Goal: Information Seeking & Learning: Find specific fact

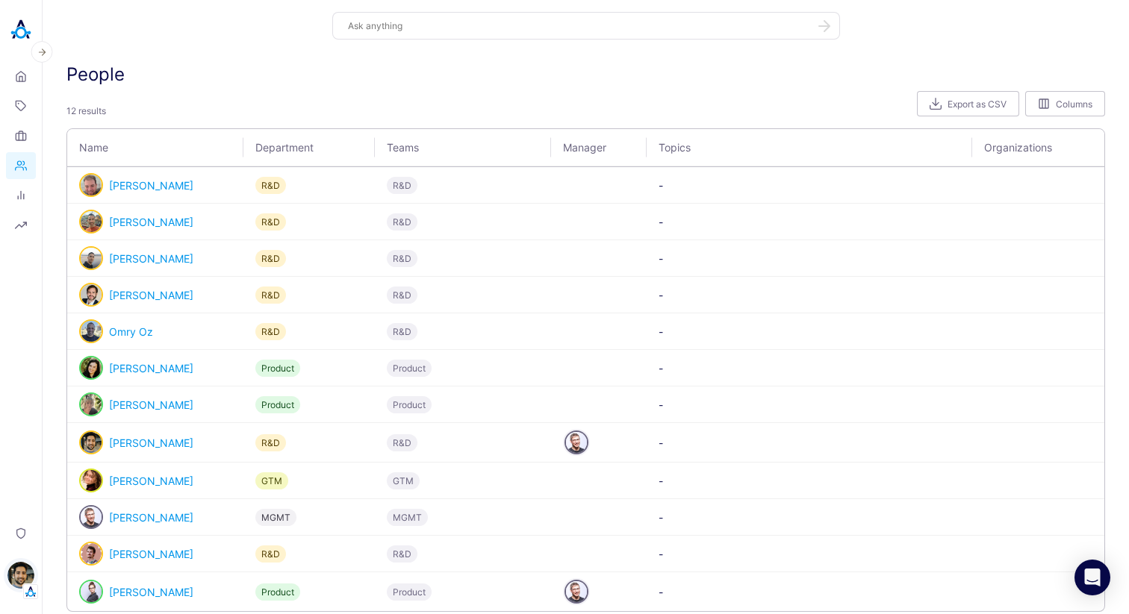
click at [12, 574] on img "button" at bounding box center [20, 575] width 27 height 27
click at [94, 505] on link "Backoffice" at bounding box center [103, 504] width 111 height 23
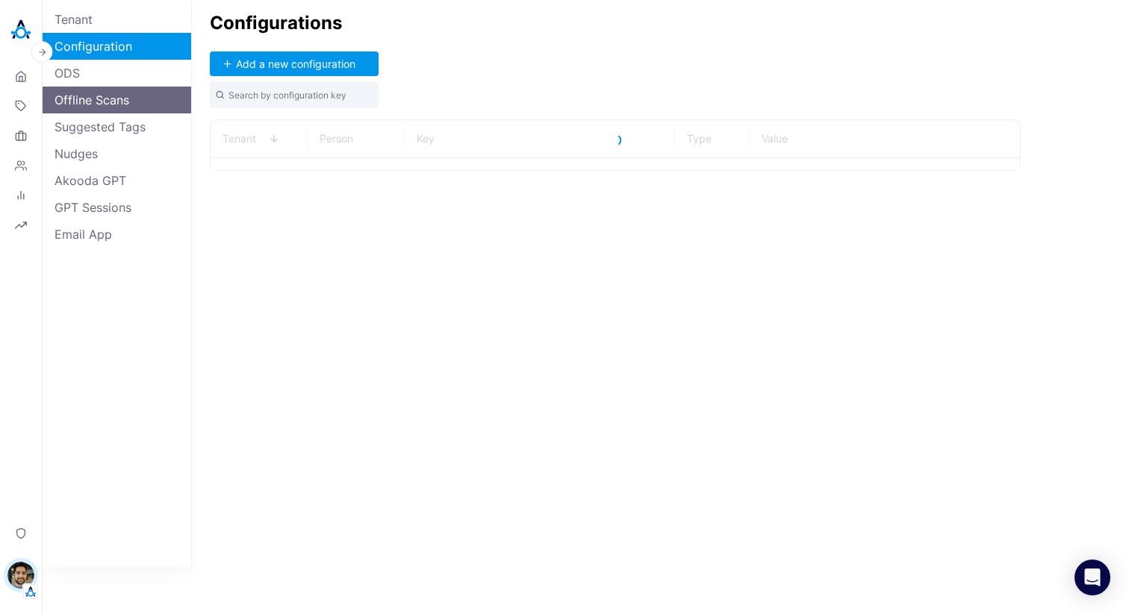
click at [146, 101] on link "Offline Scans" at bounding box center [117, 100] width 149 height 27
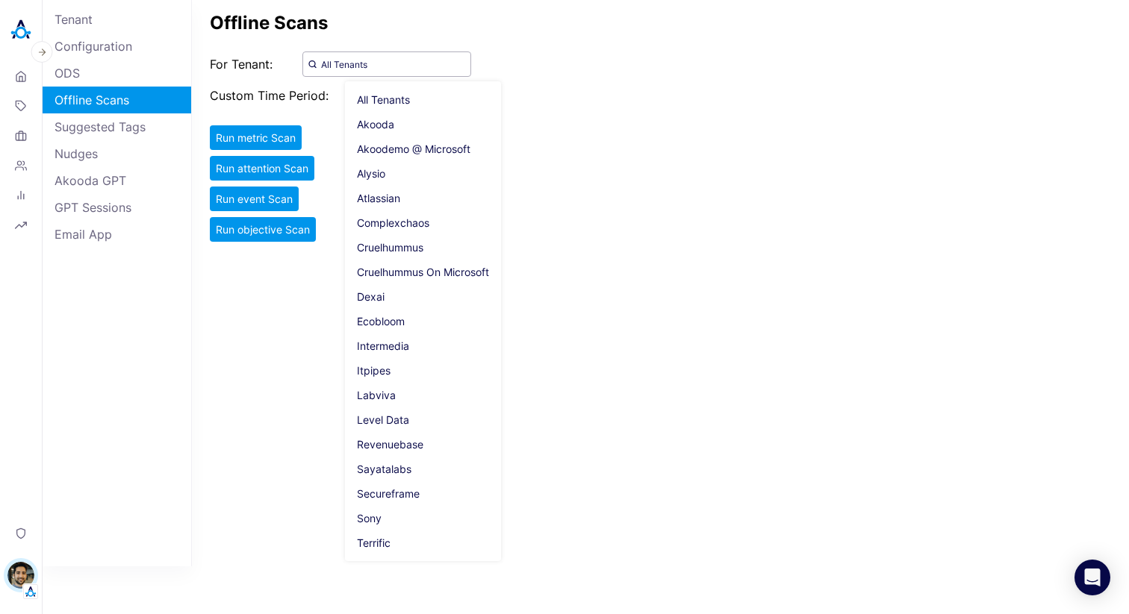
click at [388, 61] on input "All Tenants" at bounding box center [386, 64] width 169 height 25
click at [389, 126] on span "Akooda" at bounding box center [423, 124] width 156 height 25
type input "Akooda"
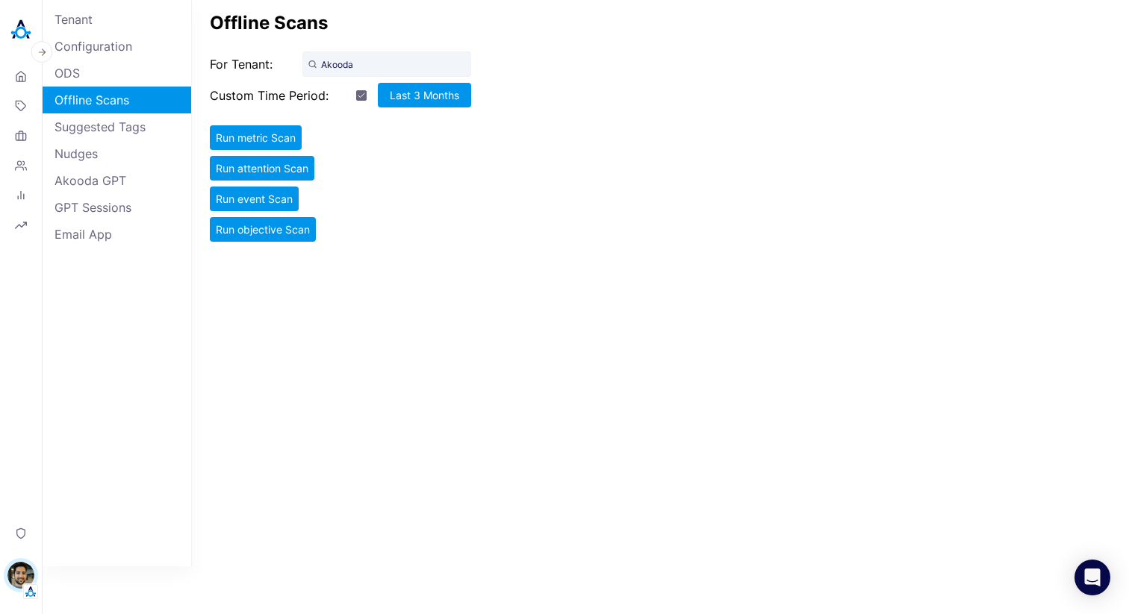
click at [362, 93] on div "button" at bounding box center [361, 95] width 10 height 10
click at [358, 94] on div "button" at bounding box center [361, 95] width 10 height 10
checkbox input "true"
click at [279, 127] on button "Run metric Scan" at bounding box center [256, 137] width 92 height 25
click at [282, 167] on button "Run attention Scan" at bounding box center [262, 168] width 105 height 25
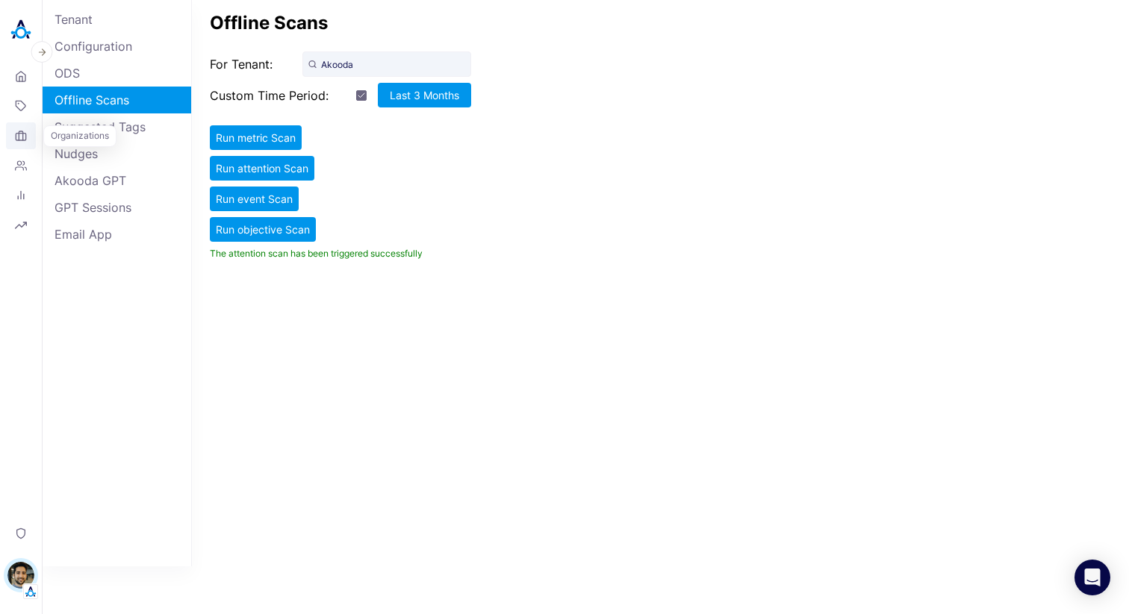
click at [21, 137] on icon at bounding box center [21, 136] width 12 height 12
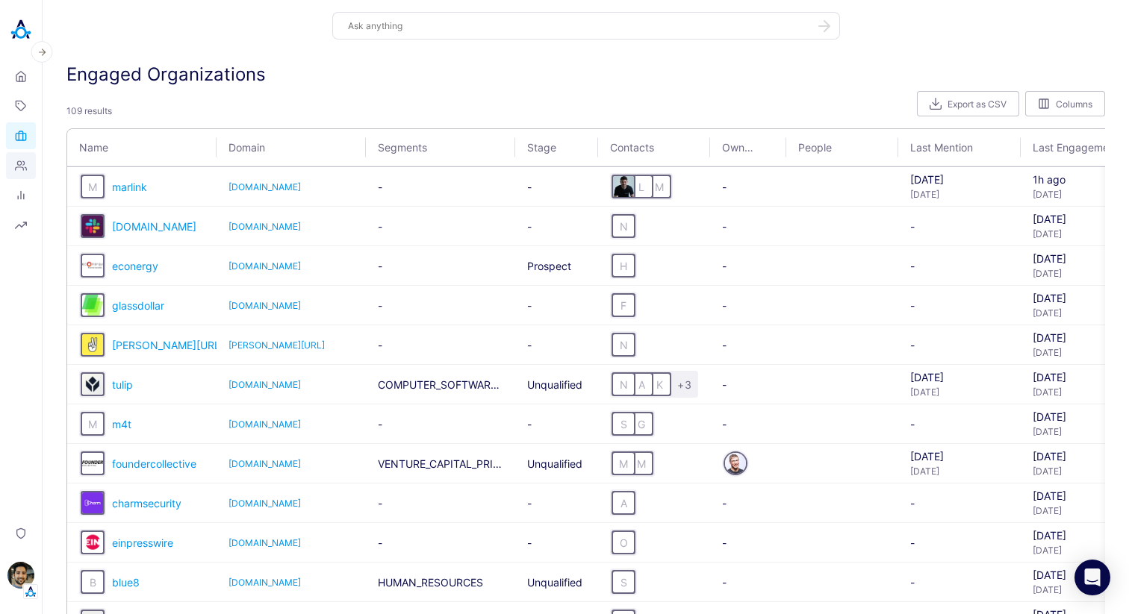
click at [24, 169] on icon at bounding box center [21, 166] width 12 height 12
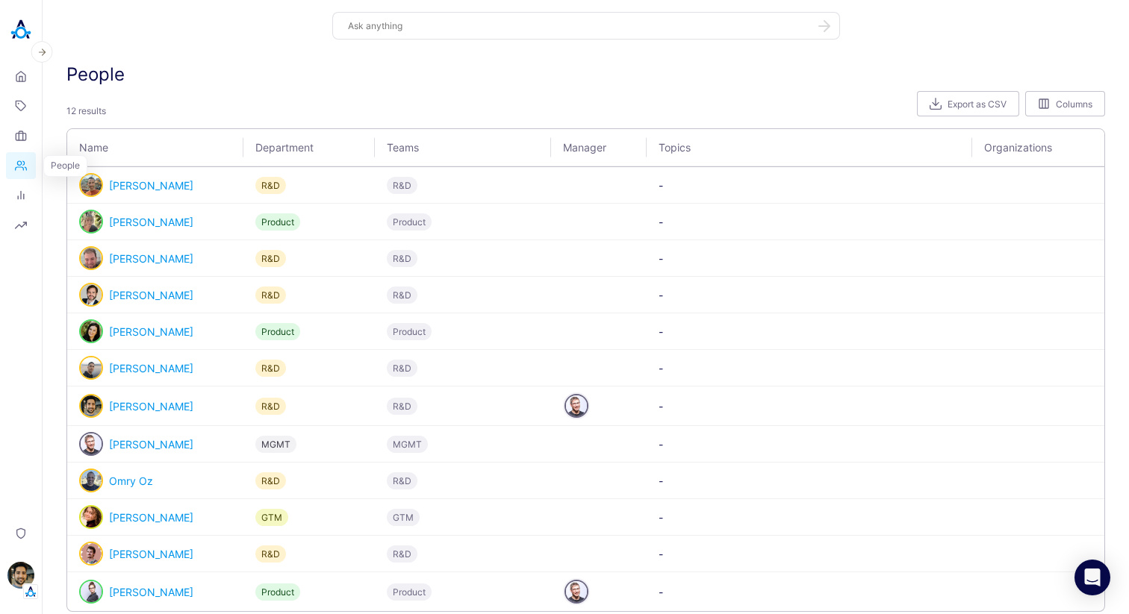
click at [24, 164] on icon at bounding box center [21, 165] width 11 height 9
click at [31, 166] on link "People" at bounding box center [21, 165] width 30 height 27
click at [28, 105] on link "Topics" at bounding box center [21, 106] width 30 height 27
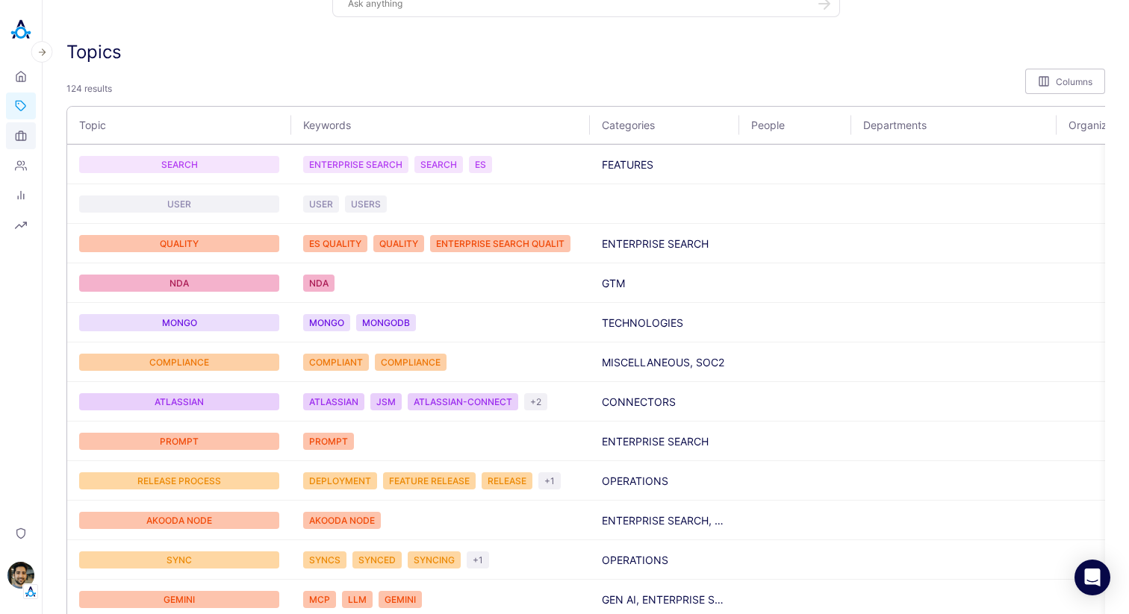
click at [15, 136] on icon at bounding box center [21, 136] width 12 height 12
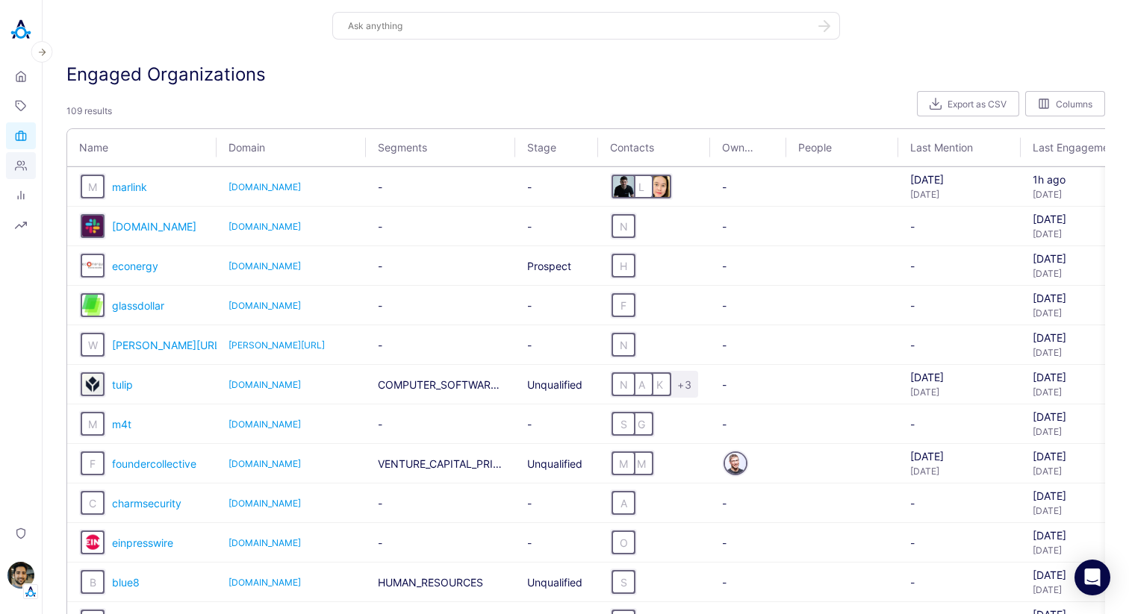
click at [24, 166] on icon at bounding box center [21, 166] width 12 height 12
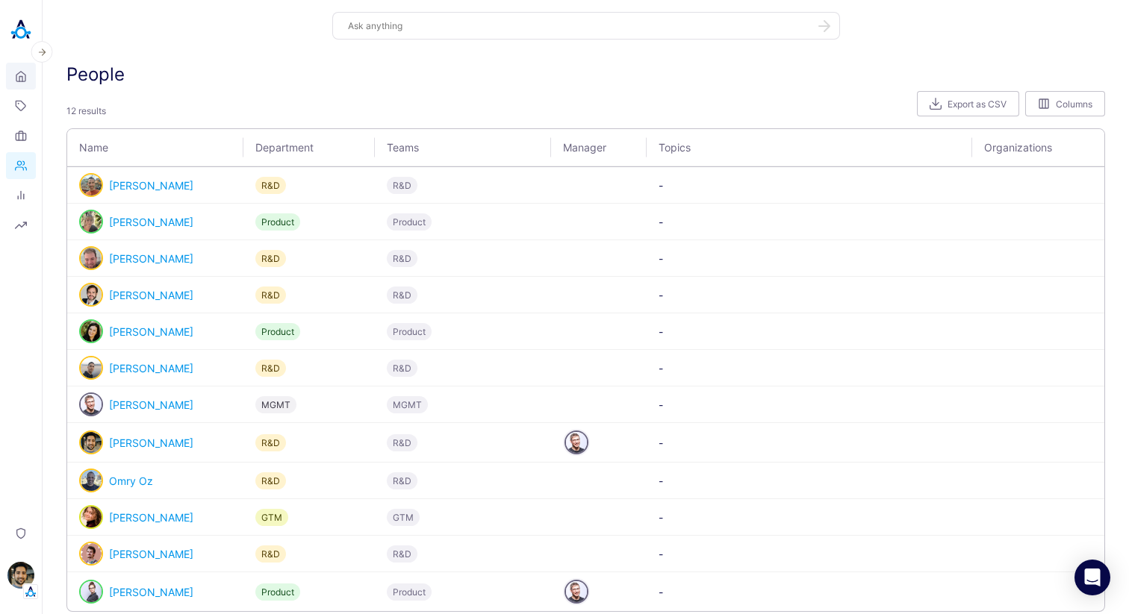
click at [25, 79] on icon at bounding box center [21, 76] width 12 height 14
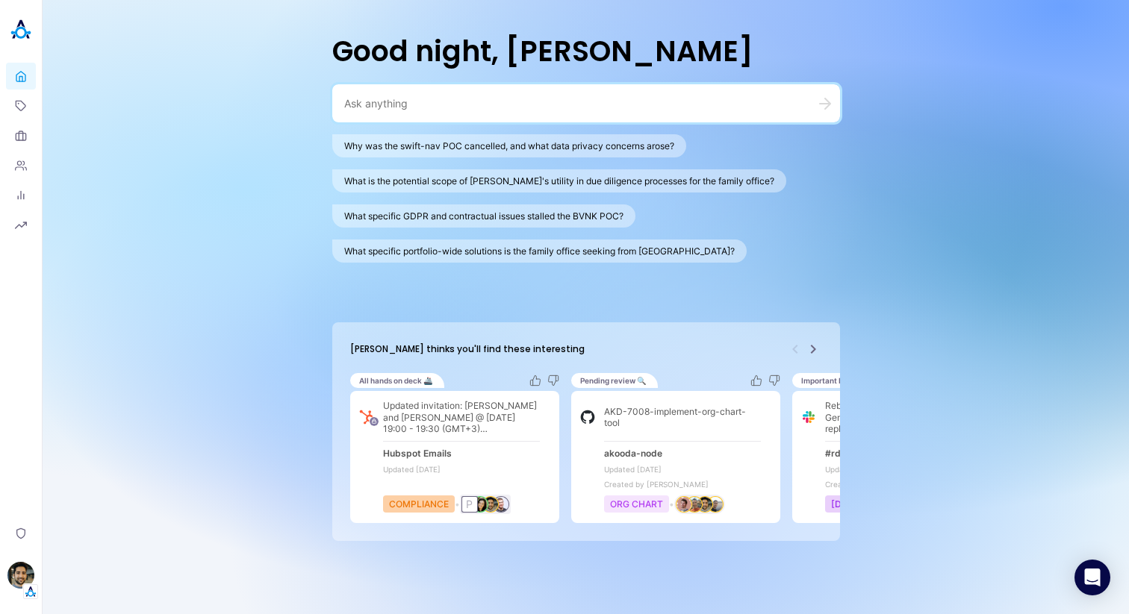
click at [385, 113] on div at bounding box center [586, 103] width 508 height 38
click at [814, 340] on icon "Next" at bounding box center [813, 349] width 18 height 18
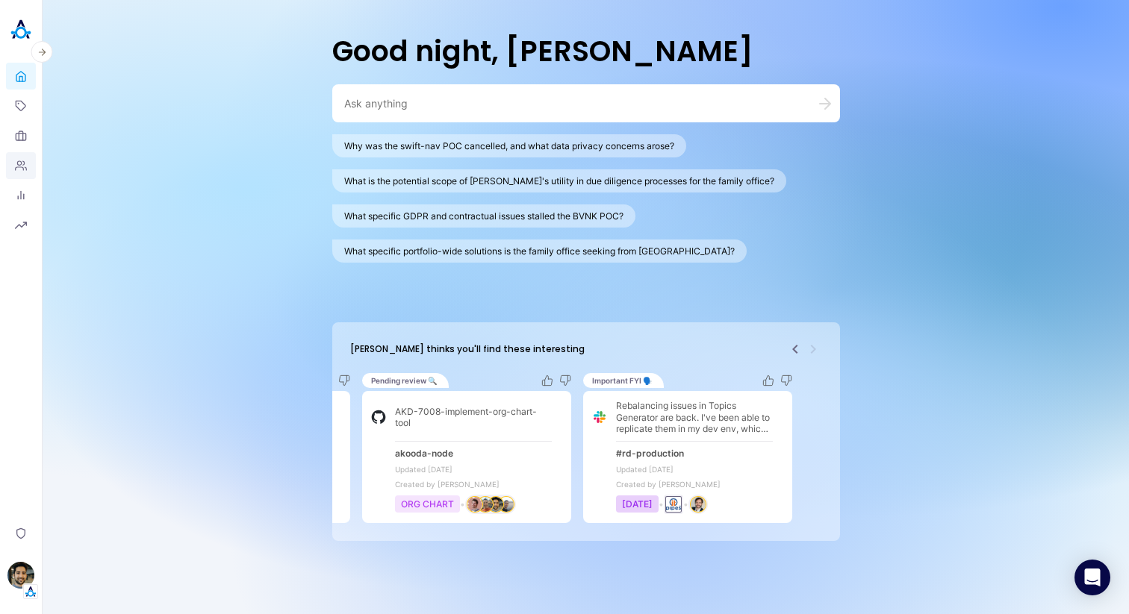
click at [32, 162] on link "People" at bounding box center [21, 165] width 30 height 27
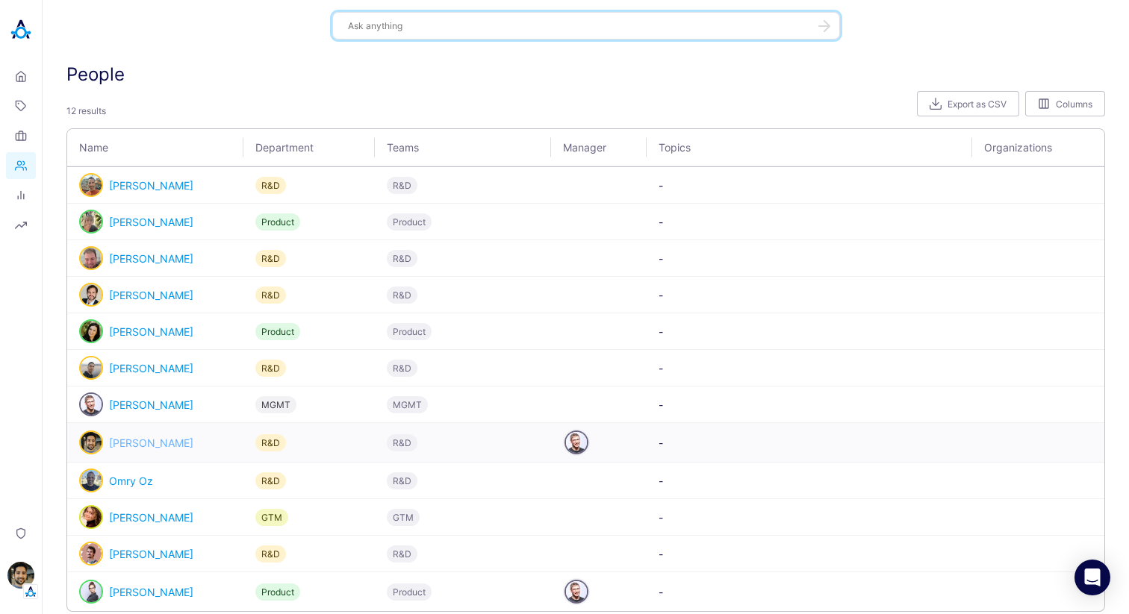
click at [164, 439] on link "[PERSON_NAME]" at bounding box center [151, 443] width 84 height 13
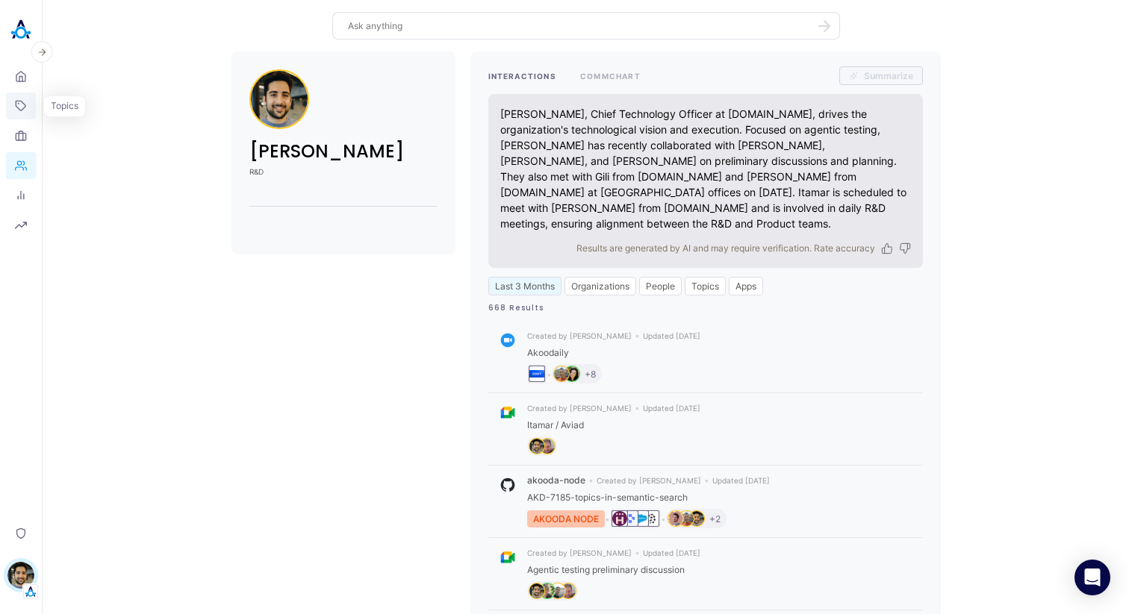
click at [26, 108] on icon at bounding box center [21, 106] width 12 height 12
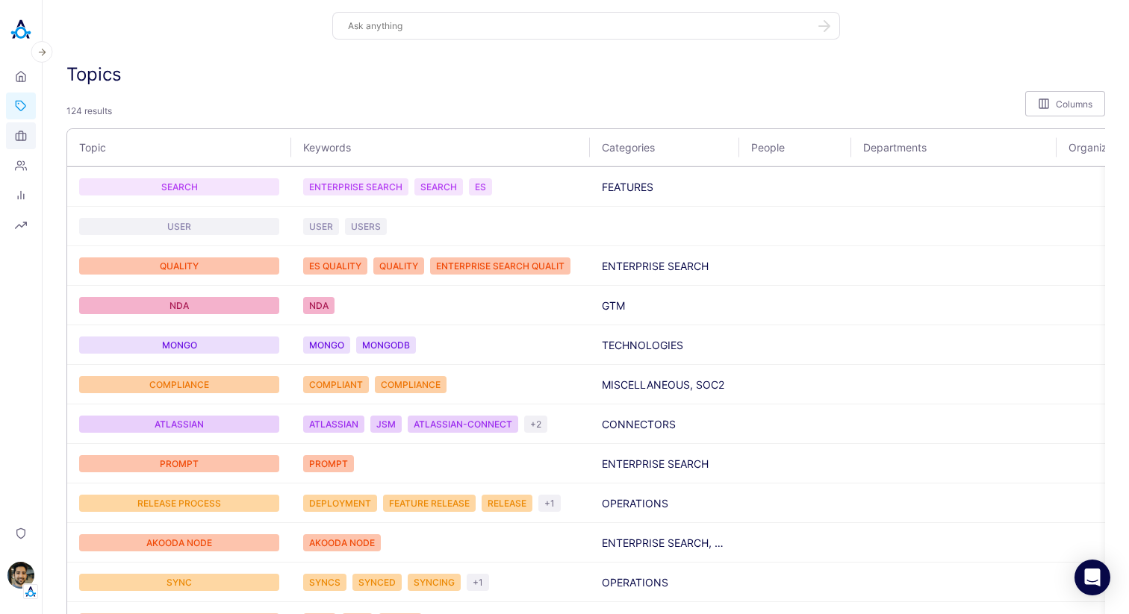
click at [29, 136] on link "Organizations" at bounding box center [21, 135] width 30 height 27
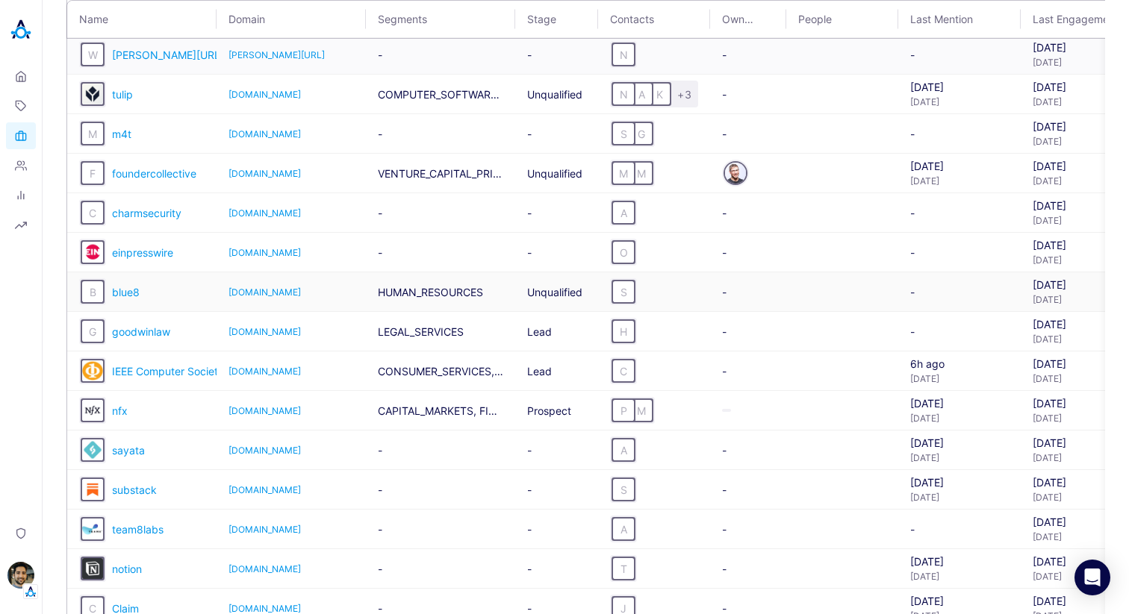
scroll to position [305, 0]
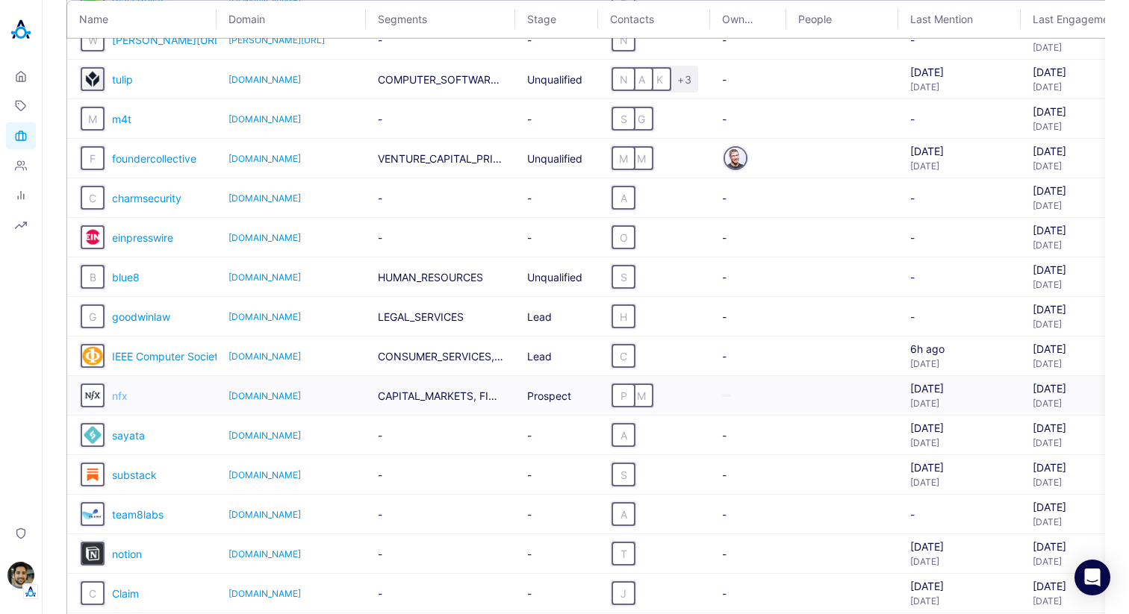
click at [117, 398] on span "nfx" at bounding box center [120, 396] width 16 height 13
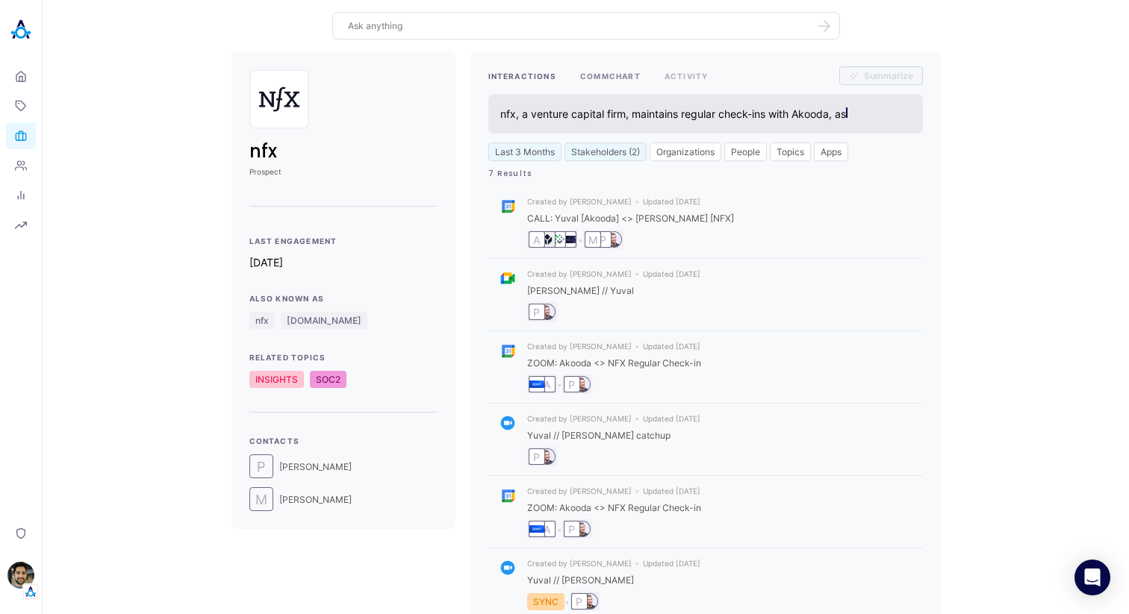
click at [629, 74] on button "COMMCHART" at bounding box center [610, 75] width 60 height 19
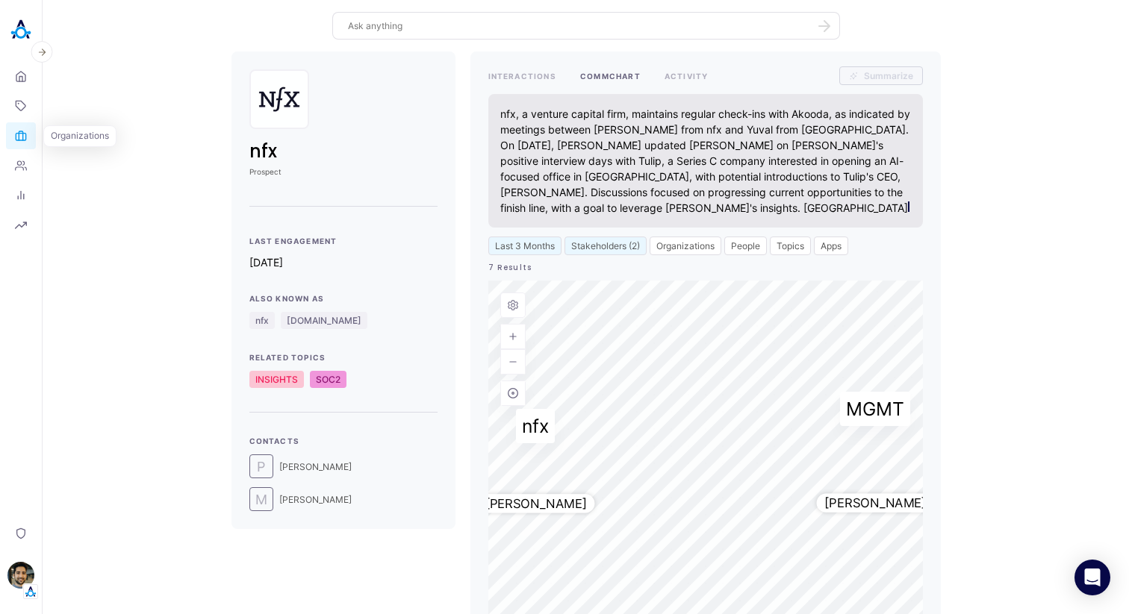
click at [20, 145] on link "Organizations" at bounding box center [21, 135] width 30 height 27
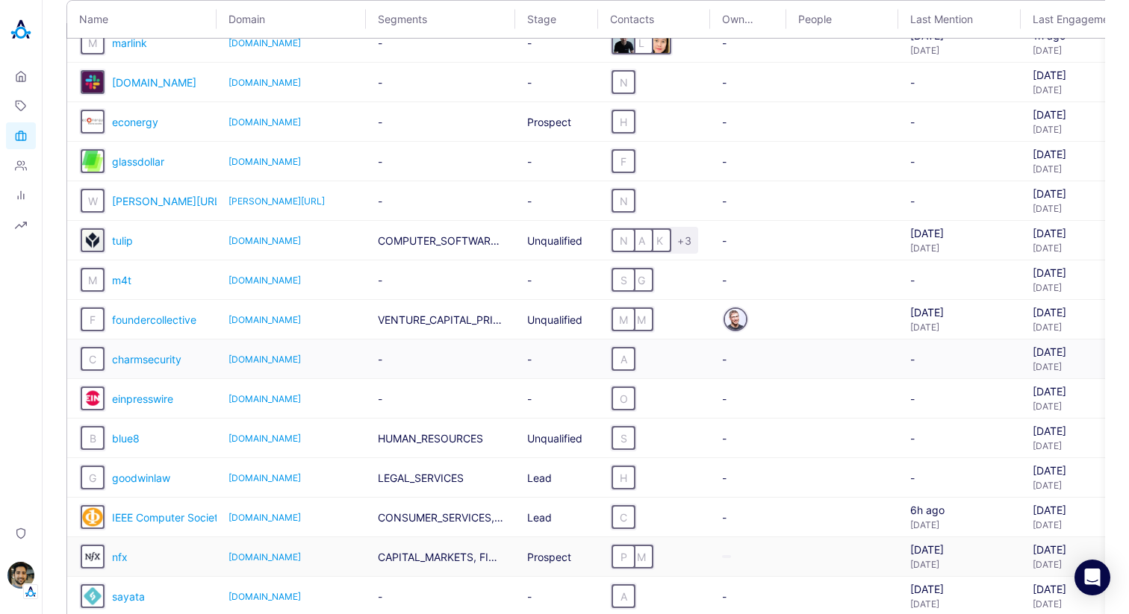
scroll to position [20, 0]
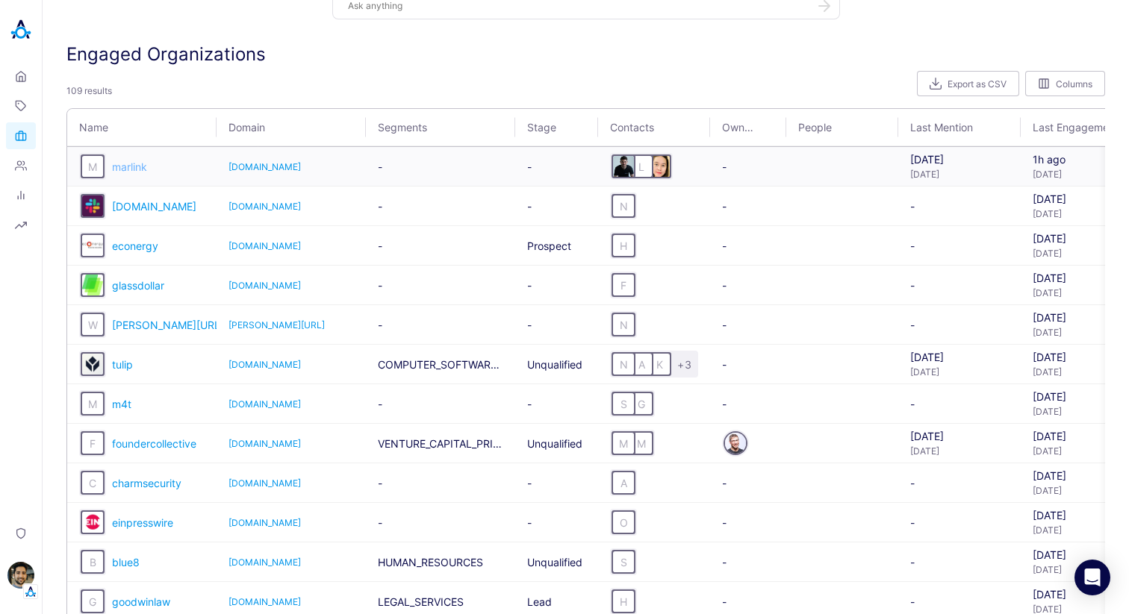
click at [139, 169] on span "marlink" at bounding box center [129, 167] width 35 height 13
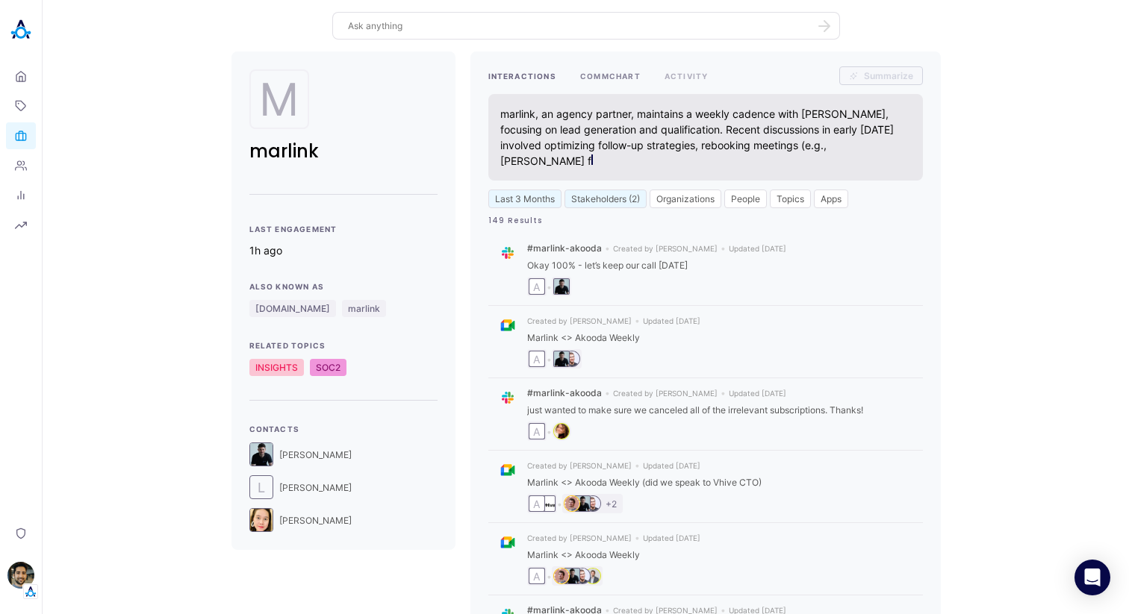
click at [603, 81] on button "COMMCHART" at bounding box center [610, 75] width 60 height 19
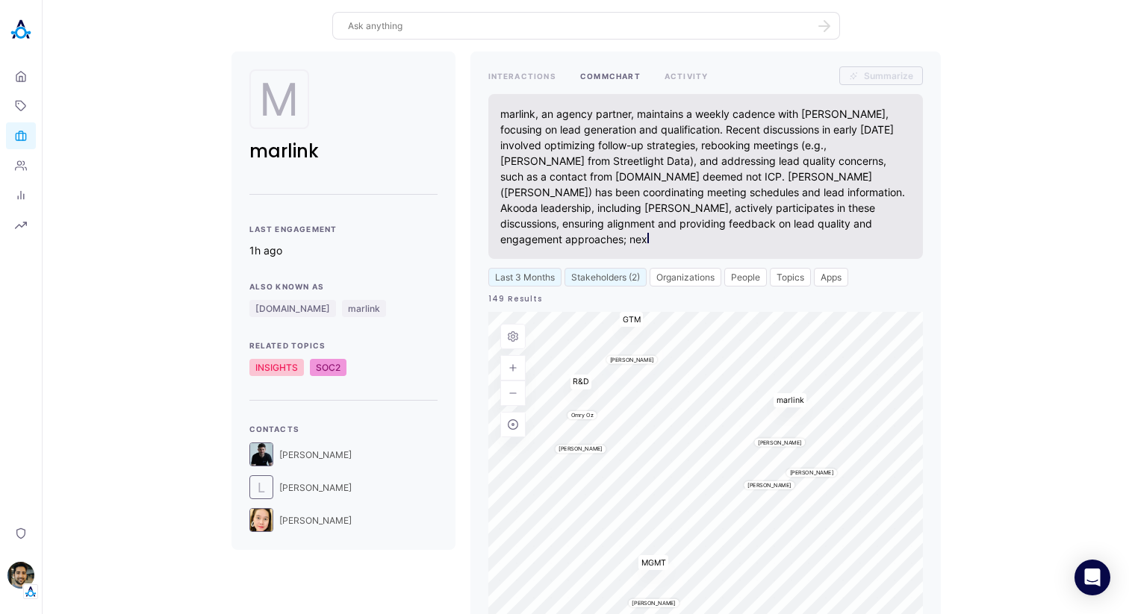
drag, startPoint x: 582, startPoint y: 363, endPoint x: 636, endPoint y: 302, distance: 81.4
click at [636, 312] on span "GTM" at bounding box center [631, 319] width 23 height 15
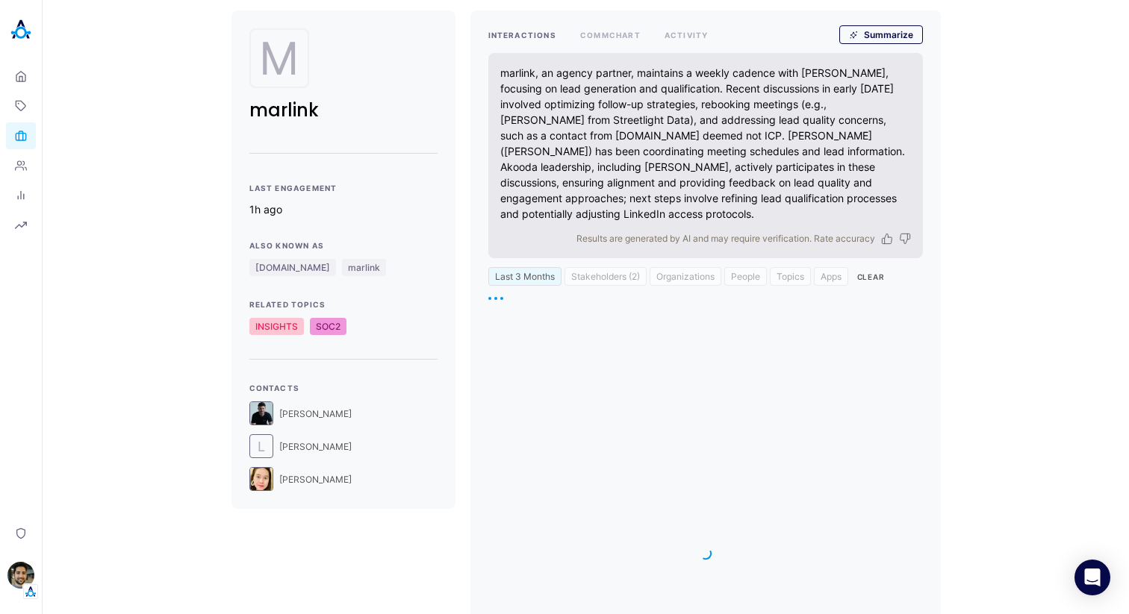
scroll to position [47, 0]
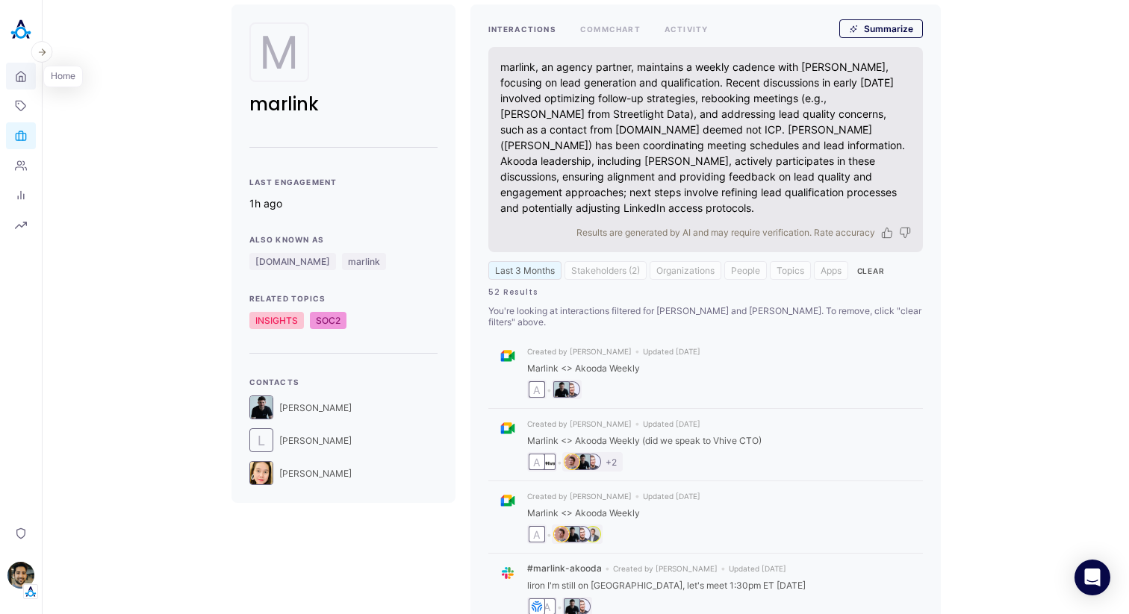
click at [15, 75] on icon at bounding box center [21, 76] width 12 height 14
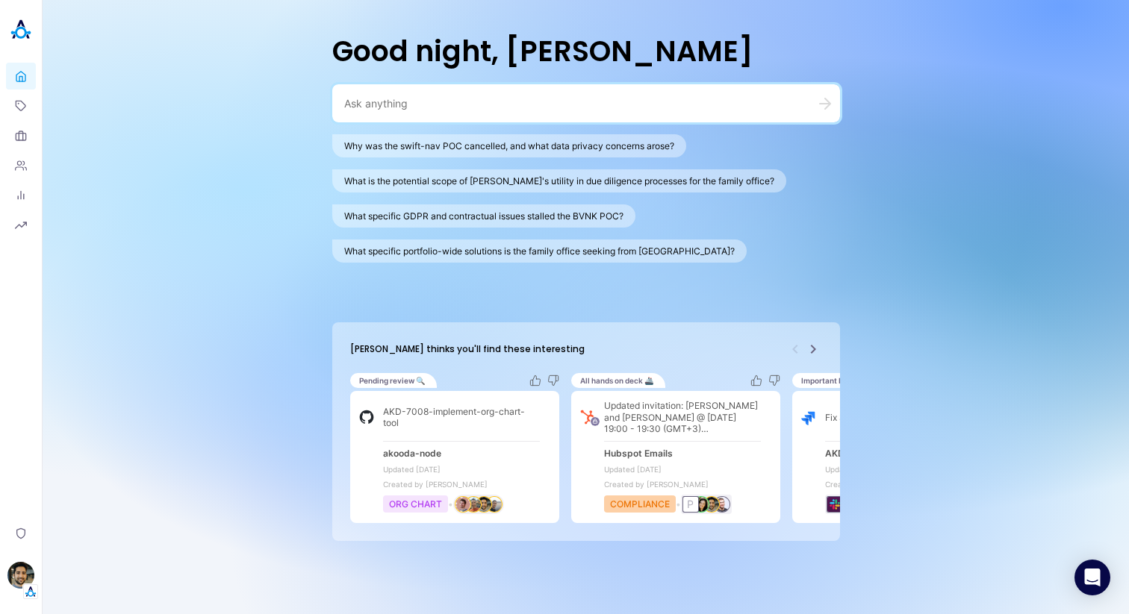
click at [429, 108] on textarea at bounding box center [568, 103] width 448 height 14
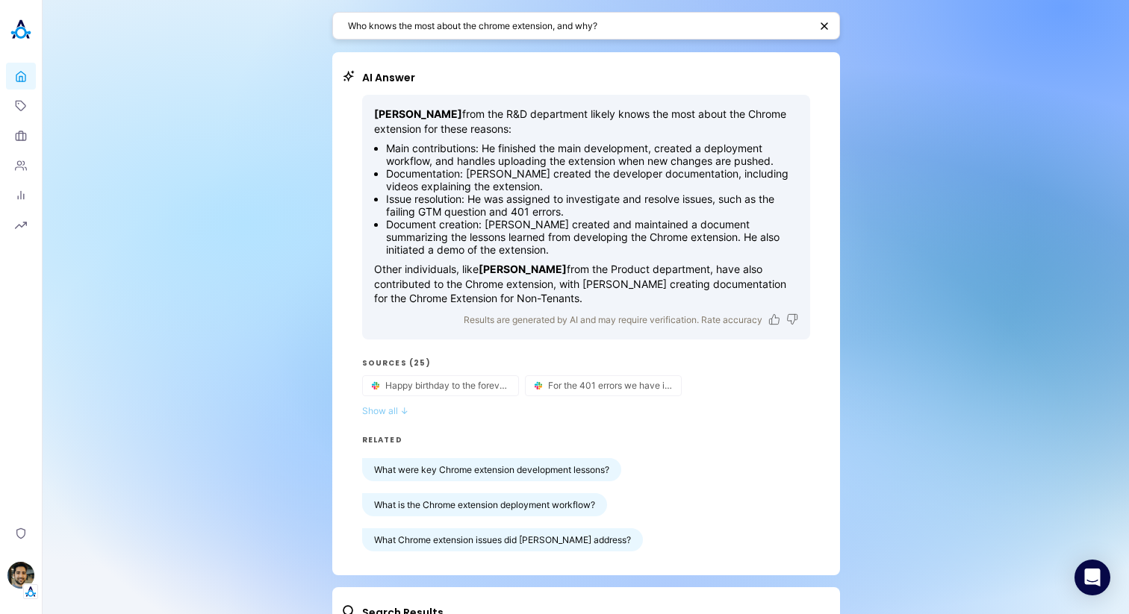
click at [393, 407] on button "Show all ↓" at bounding box center [586, 410] width 448 height 11
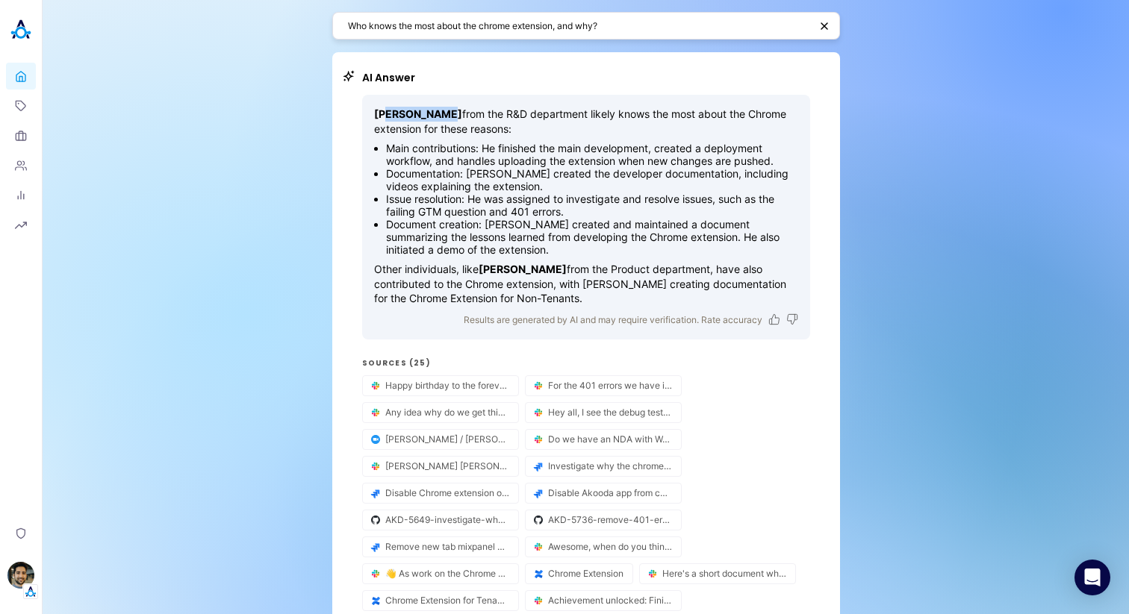
drag, startPoint x: 385, startPoint y: 113, endPoint x: 440, endPoint y: 116, distance: 54.6
click at [440, 116] on strong "[PERSON_NAME]" at bounding box center [418, 114] width 88 height 13
click at [414, 110] on strong "[PERSON_NAME]" at bounding box center [418, 114] width 88 height 13
click at [387, 109] on strong "[PERSON_NAME]" at bounding box center [418, 114] width 88 height 13
drag, startPoint x: 387, startPoint y: 109, endPoint x: 435, endPoint y: 112, distance: 48.6
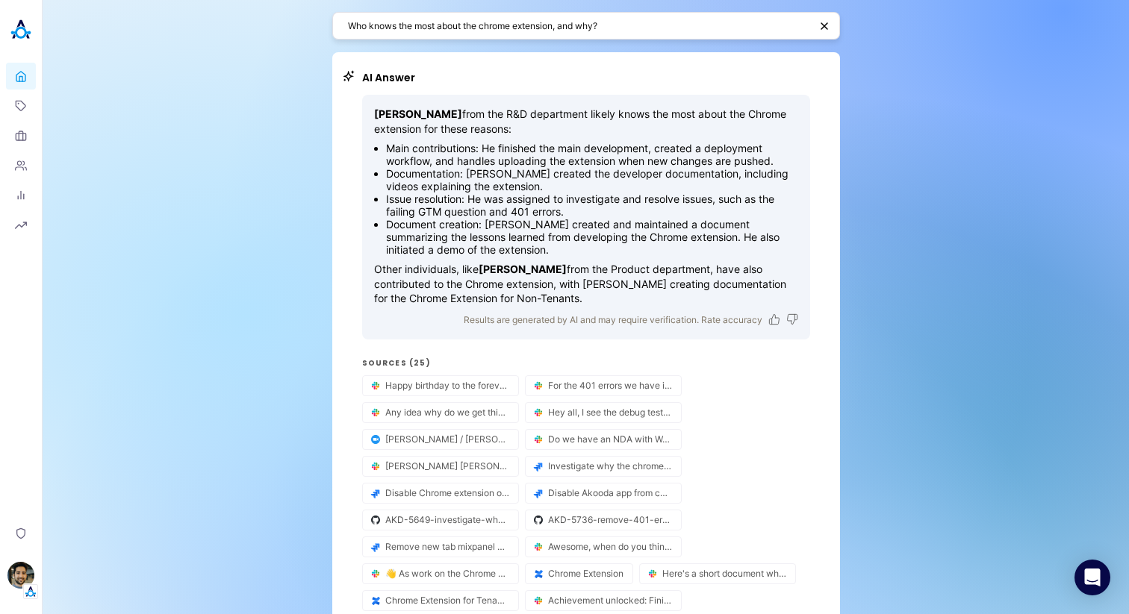
click at [436, 113] on strong "[PERSON_NAME]" at bounding box center [418, 114] width 88 height 13
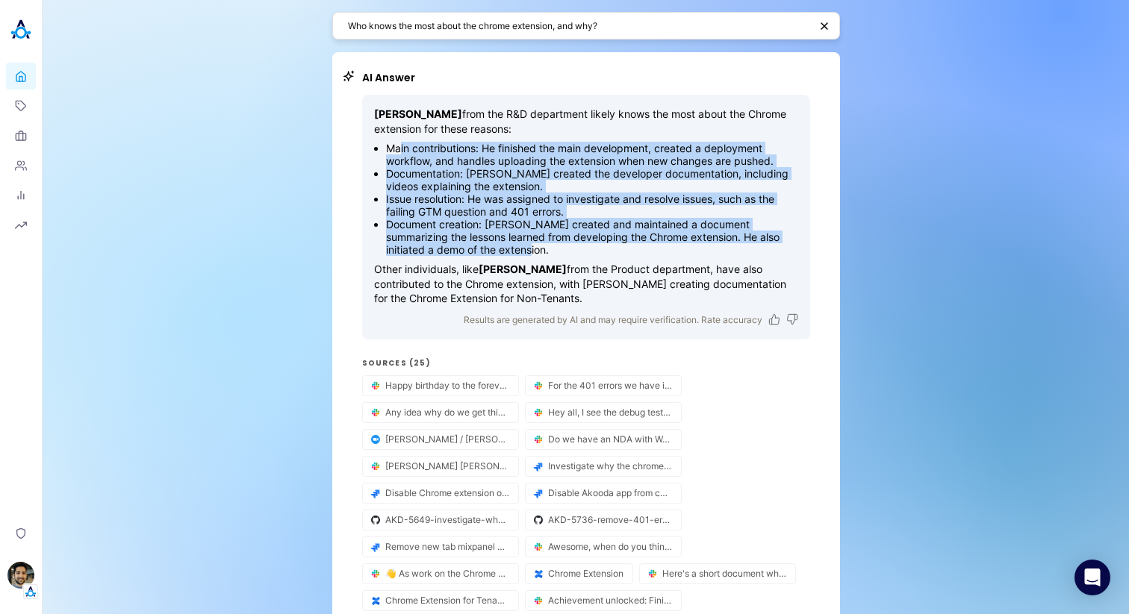
drag, startPoint x: 400, startPoint y: 148, endPoint x: 522, endPoint y: 245, distance: 155.7
click at [522, 245] on ul "Main contributions: He finished the main development, created a deployment work…" at bounding box center [586, 199] width 424 height 114
click at [522, 238] on li "Document creation: [PERSON_NAME] created and maintained a document summarizing …" at bounding box center [592, 237] width 412 height 38
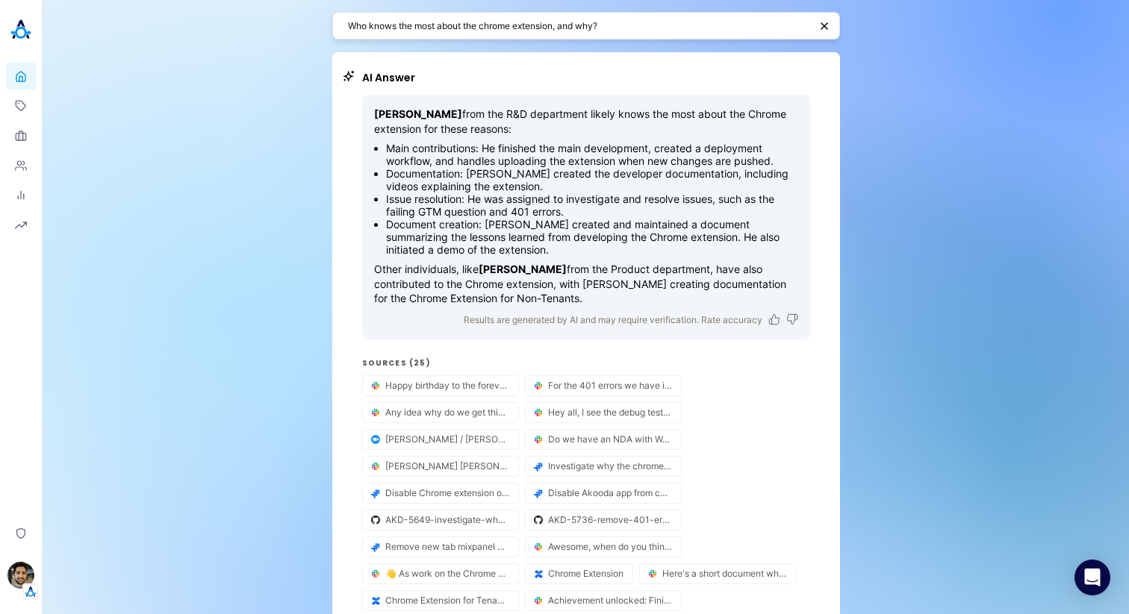
scroll to position [23, 0]
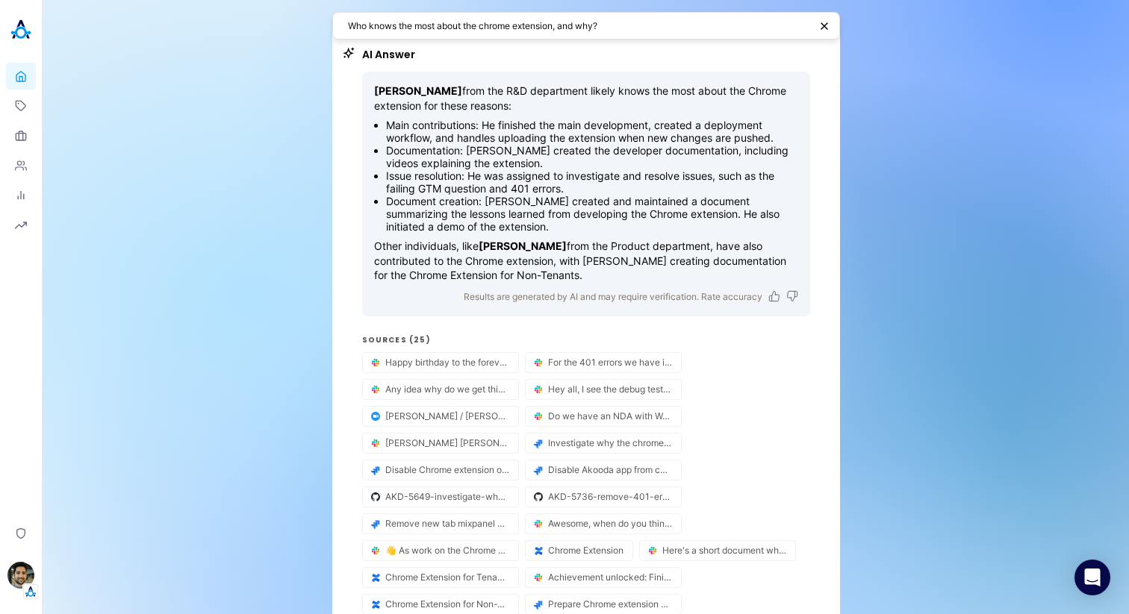
click at [491, 242] on strong "[PERSON_NAME]" at bounding box center [523, 246] width 88 height 13
drag, startPoint x: 491, startPoint y: 242, endPoint x: 530, endPoint y: 242, distance: 39.6
click at [530, 242] on strong "[PERSON_NAME]" at bounding box center [523, 246] width 88 height 13
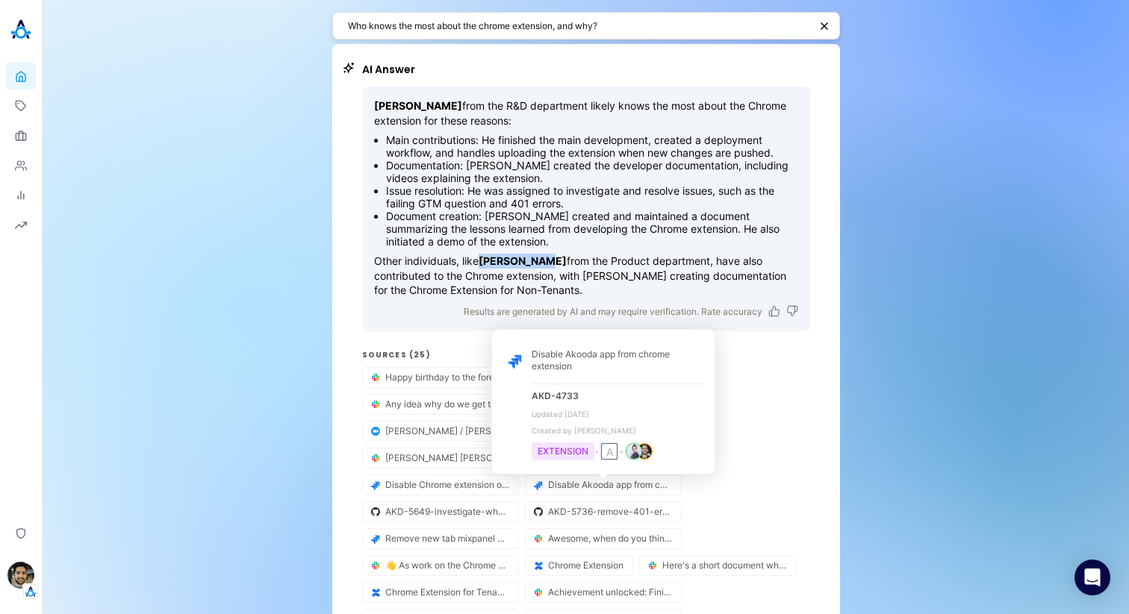
scroll to position [0, 0]
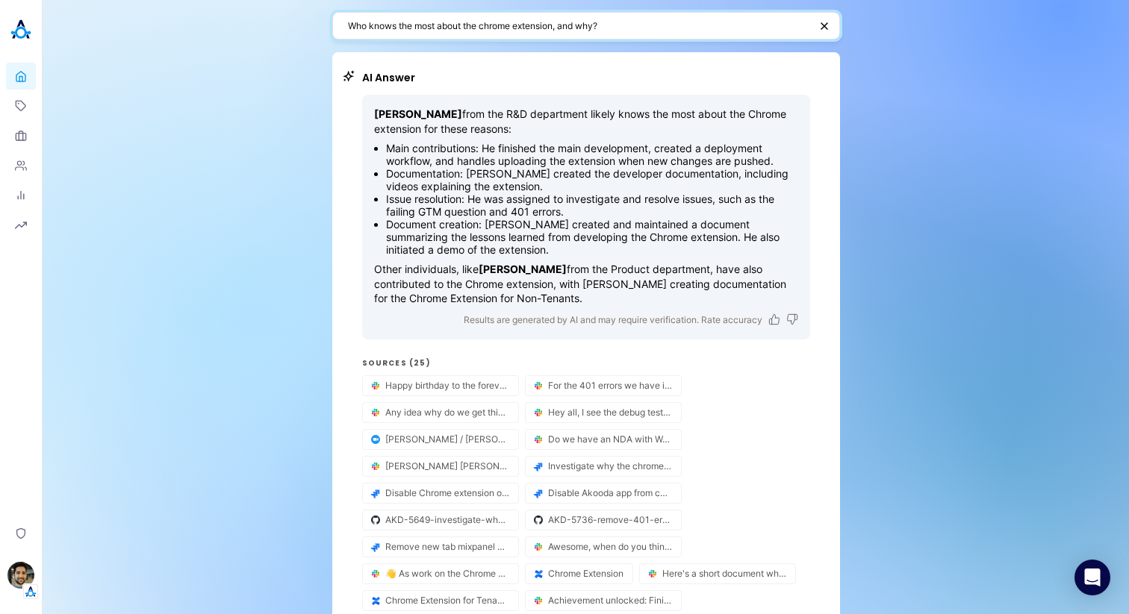
click at [632, 28] on textarea "Who knows the most about the chrome extension, and why?" at bounding box center [578, 26] width 461 height 14
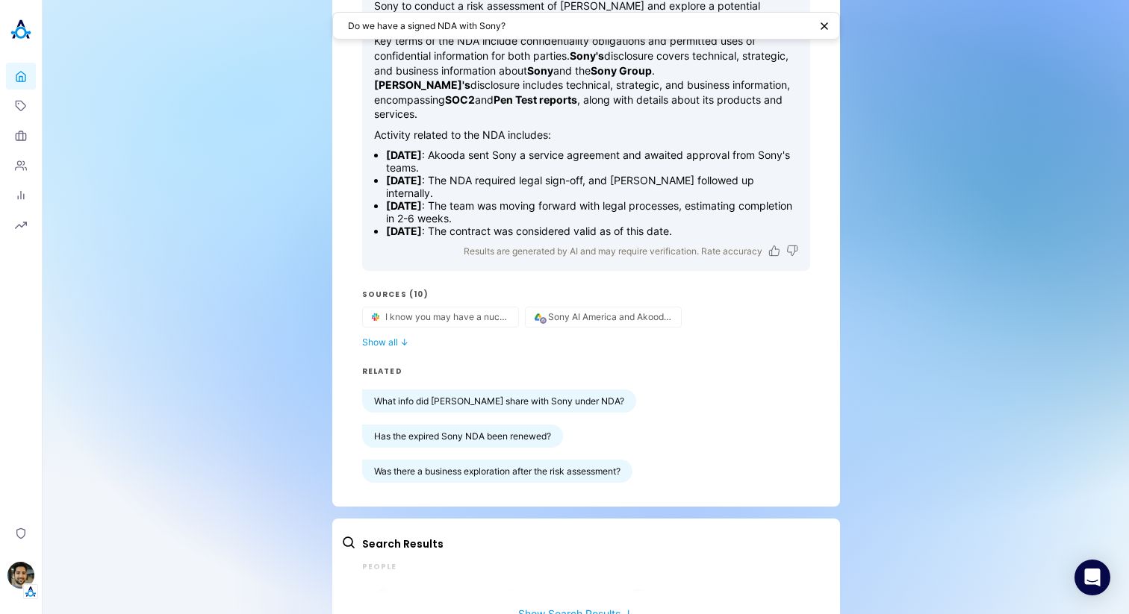
scroll to position [163, 0]
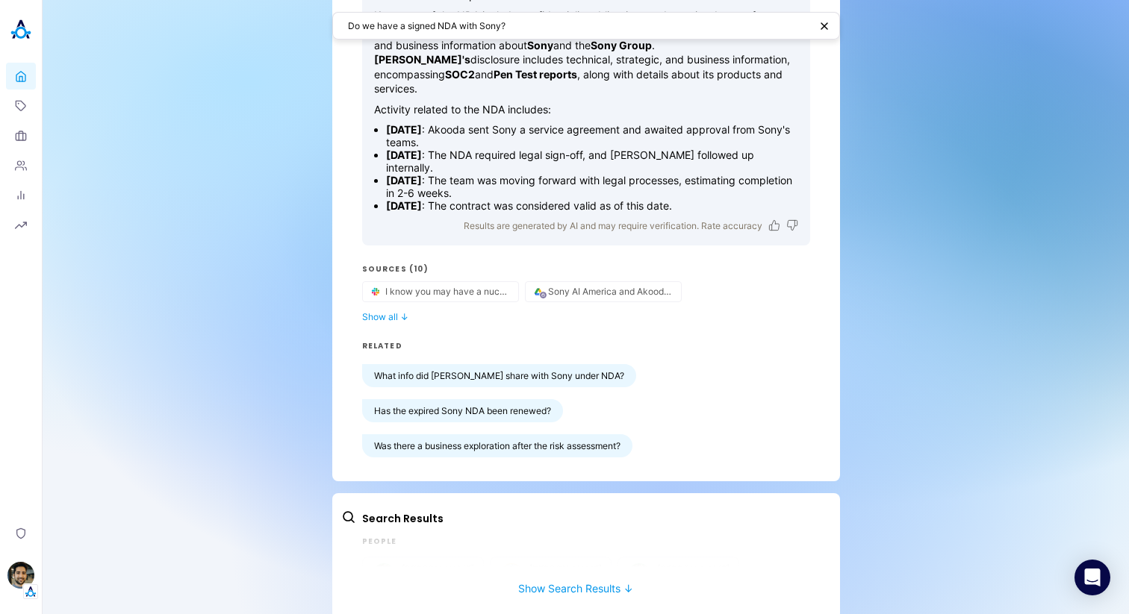
click at [389, 293] on div "I know you may have a nuch of questions Sony AI America and Akooda NDA ([DATE])…" at bounding box center [586, 301] width 448 height 41
click at [394, 311] on button "Show all ↓" at bounding box center [586, 316] width 448 height 11
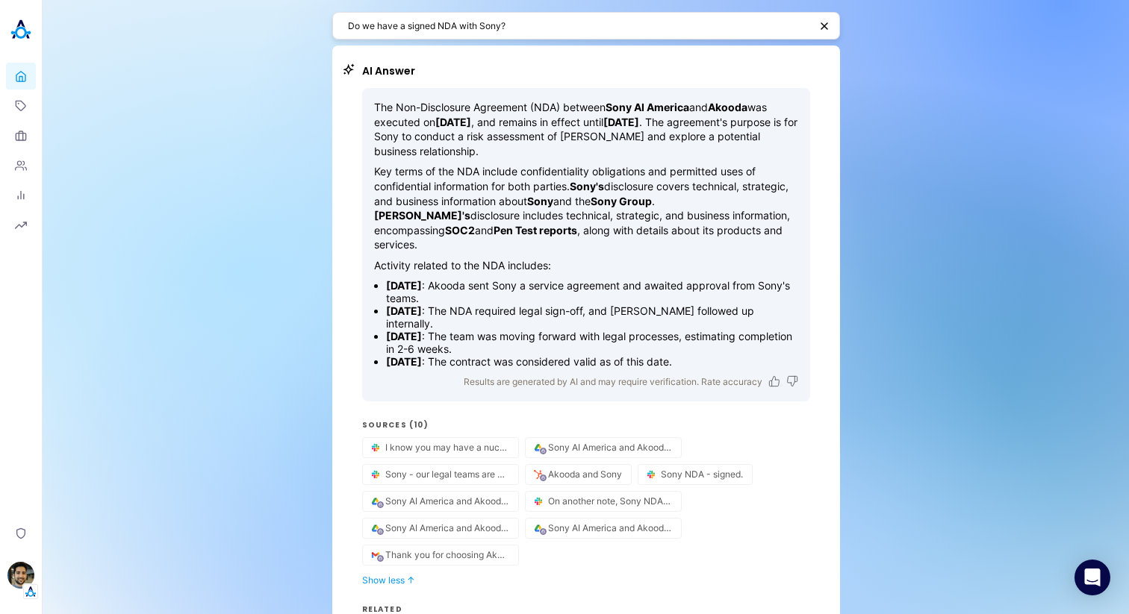
scroll to position [0, 0]
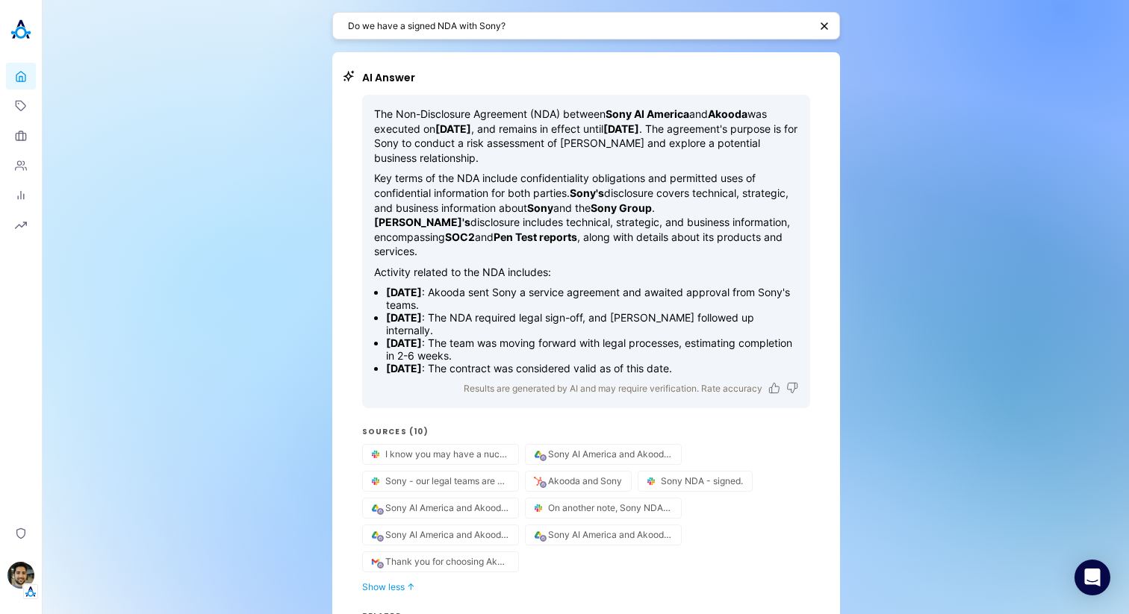
click at [542, 12] on div "Do we have a signed NDA with Sony?" at bounding box center [586, 26] width 508 height 28
click at [543, 25] on textarea "Do we have a signed NDA with Sony?" at bounding box center [578, 26] width 461 height 14
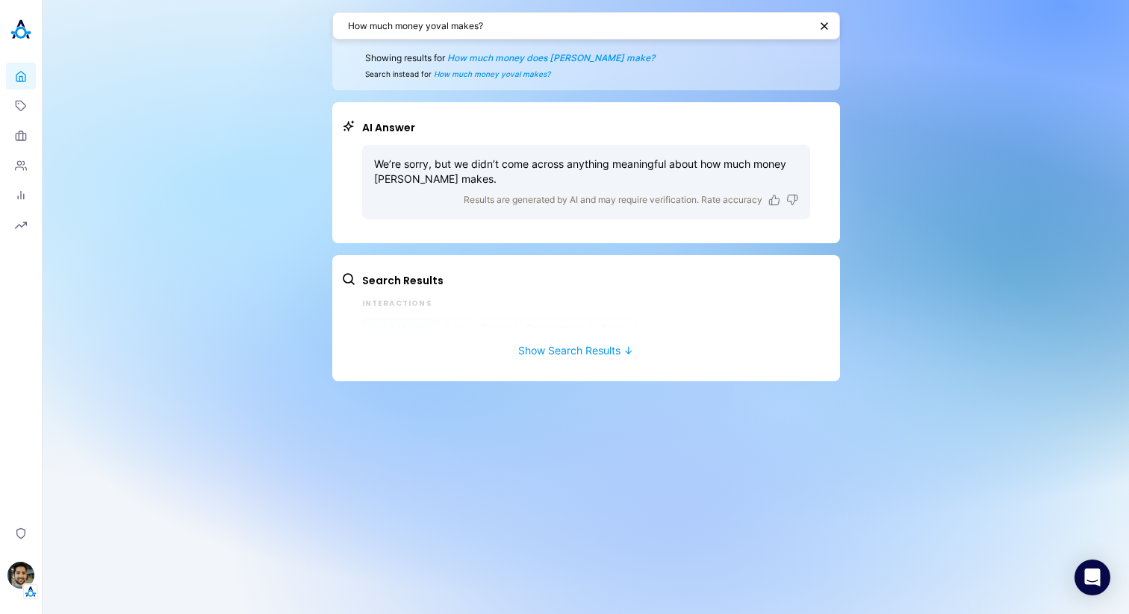
click at [483, 60] on span "How much money does [PERSON_NAME] make?" at bounding box center [551, 57] width 208 height 11
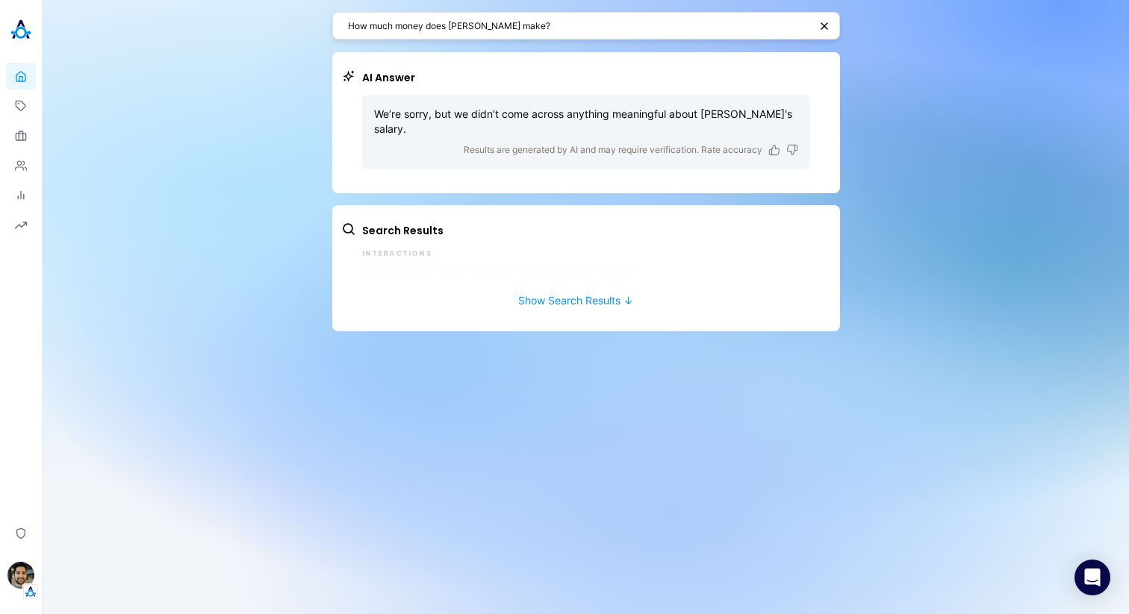
click at [501, 34] on div "How much money does [PERSON_NAME] make?" at bounding box center [586, 26] width 508 height 28
click at [501, 28] on textarea "How much money does [PERSON_NAME] make?" at bounding box center [578, 26] width 461 height 14
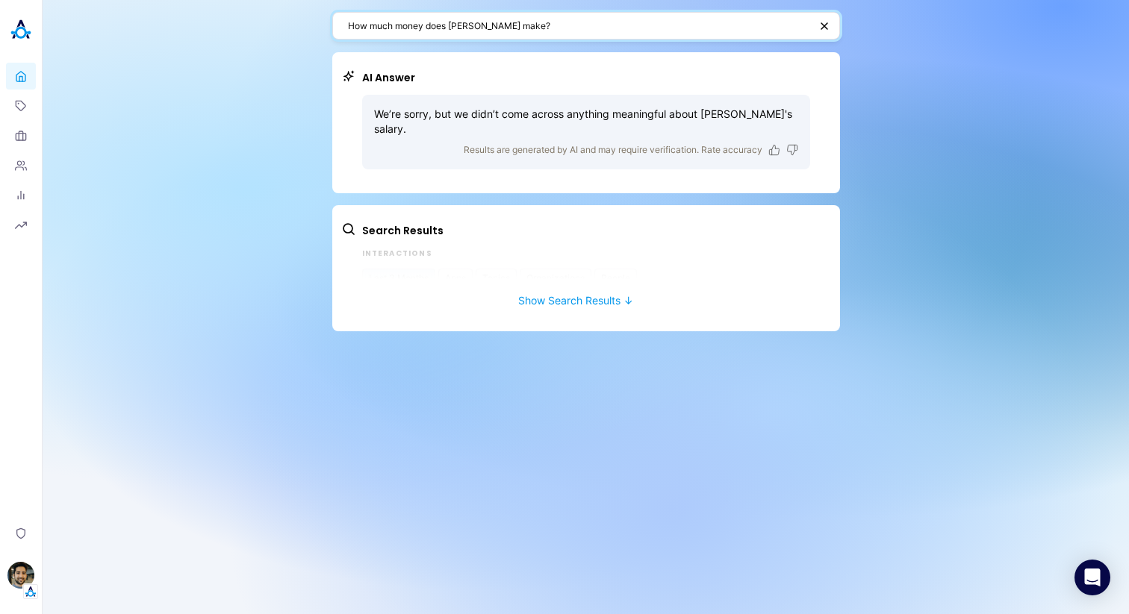
click at [445, 29] on textarea "How much money does [PERSON_NAME] make?" at bounding box center [578, 26] width 461 height 14
click at [457, 29] on textarea "How much money does [PERSON_NAME] make?" at bounding box center [578, 26] width 461 height 14
click at [520, 43] on div "How much money does [PERSON_NAME] make? AI Answer We’re sorry, but we didn’t co…" at bounding box center [586, 171] width 508 height 343
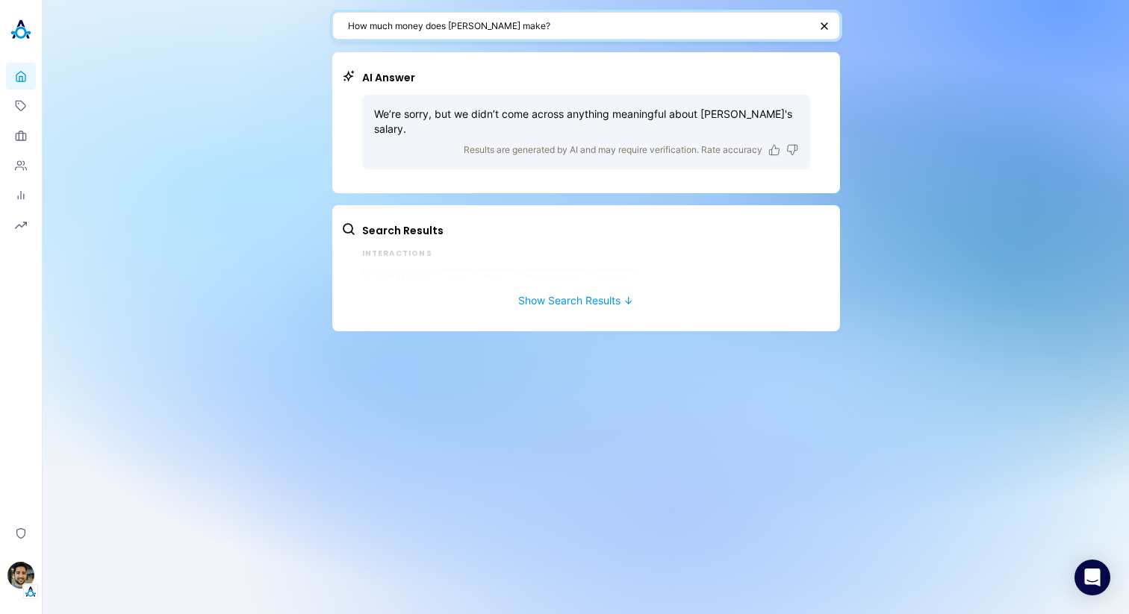
click at [467, 25] on textarea "How much money does [PERSON_NAME] make?" at bounding box center [578, 26] width 461 height 14
click at [609, 24] on textarea "How much money does [PERSON_NAME] make?" at bounding box center [578, 26] width 461 height 14
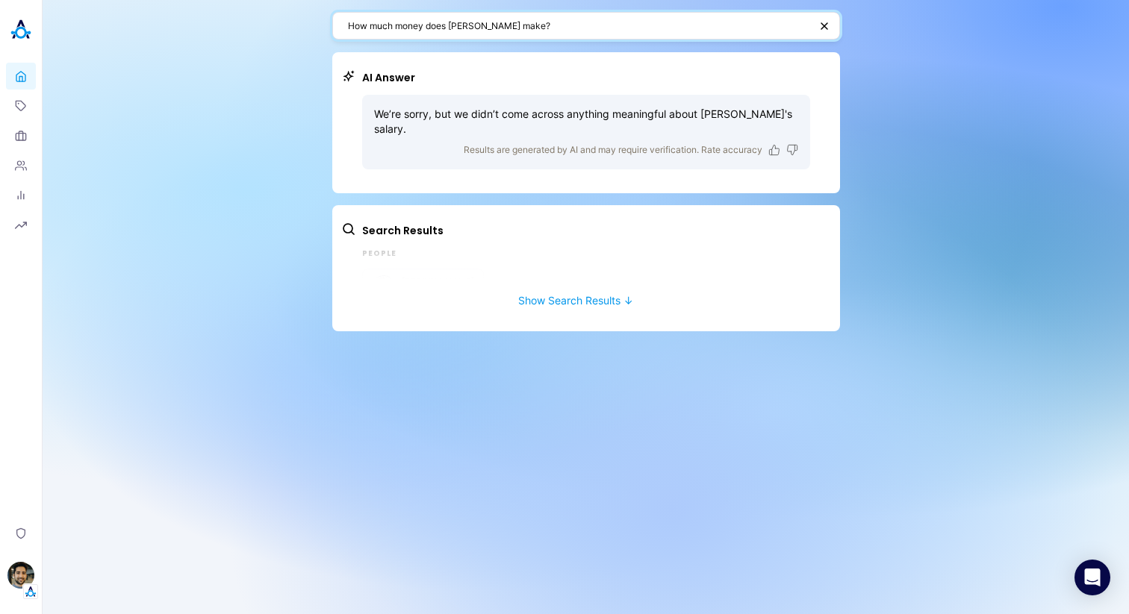
click at [609, 24] on textarea "How much money does [PERSON_NAME] make?" at bounding box center [578, 26] width 461 height 14
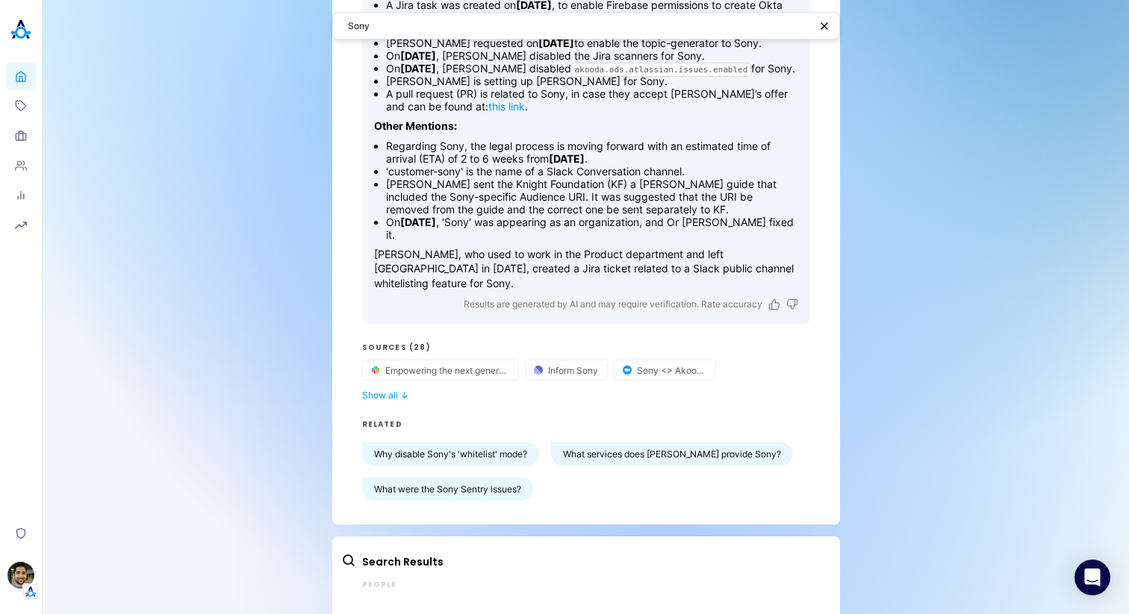
scroll to position [663, 0]
click at [376, 399] on button "Show all ↓" at bounding box center [586, 393] width 448 height 11
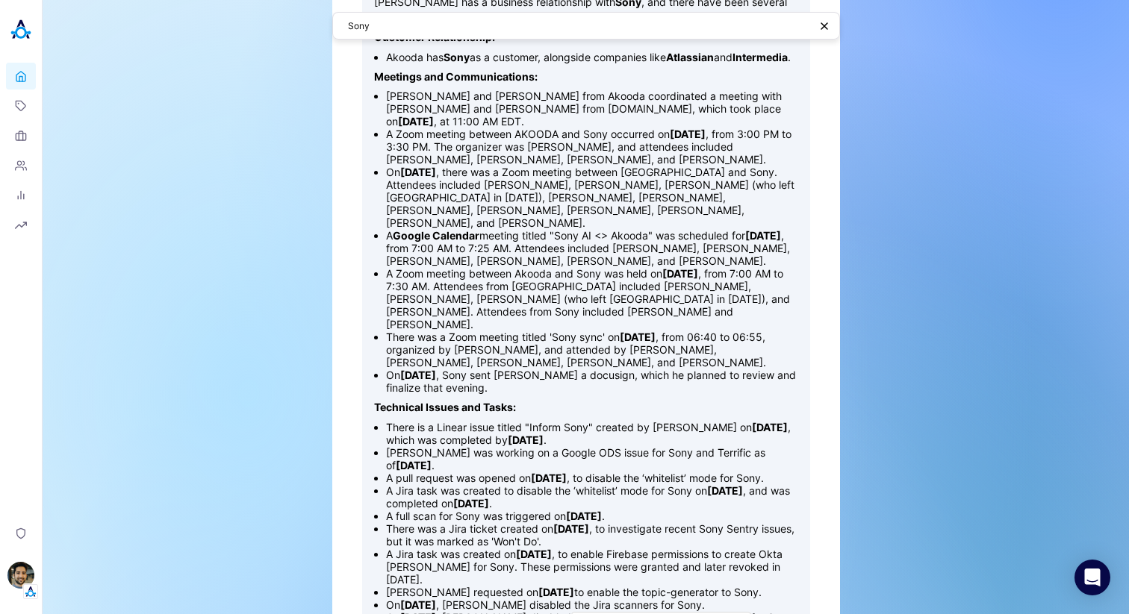
scroll to position [0, 0]
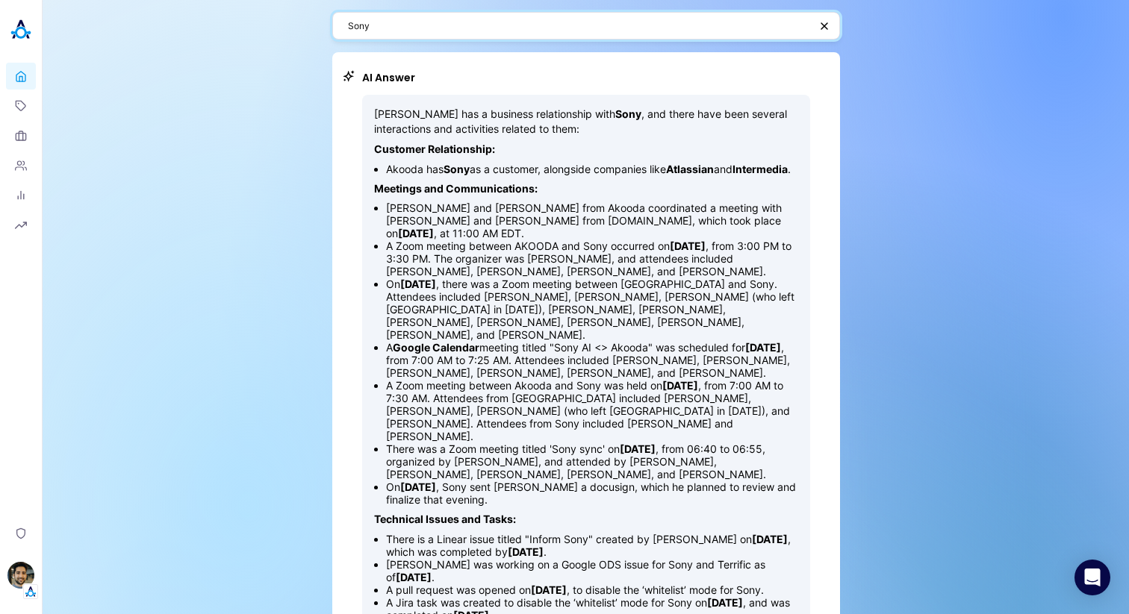
click at [417, 30] on textarea "Sony" at bounding box center [578, 26] width 461 height 14
click at [395, 26] on textarea "Sony" at bounding box center [578, 26] width 461 height 14
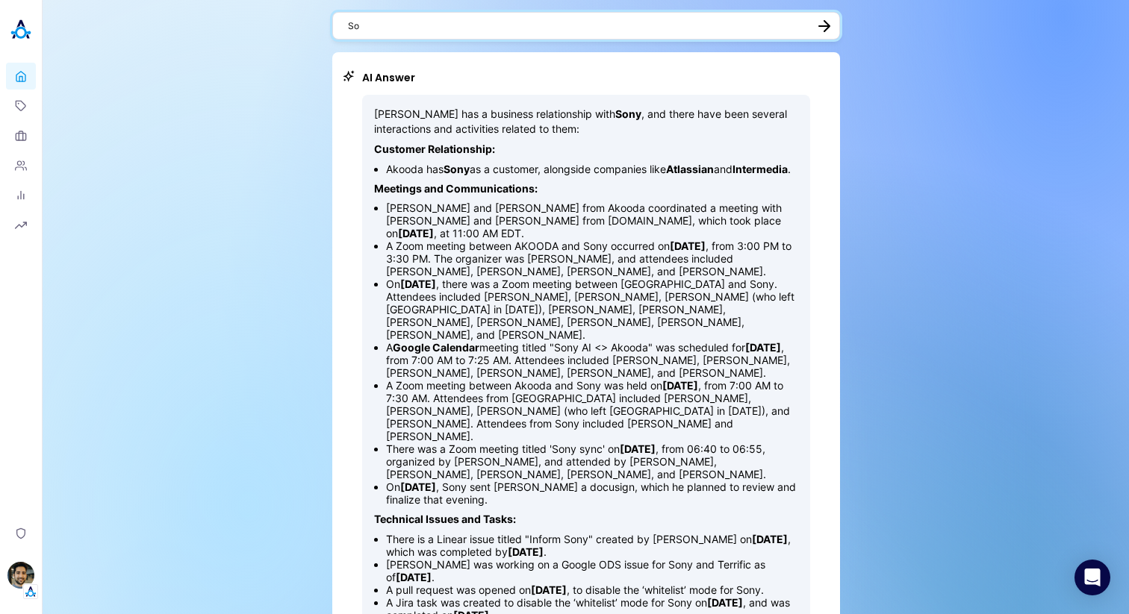
type textarea "S"
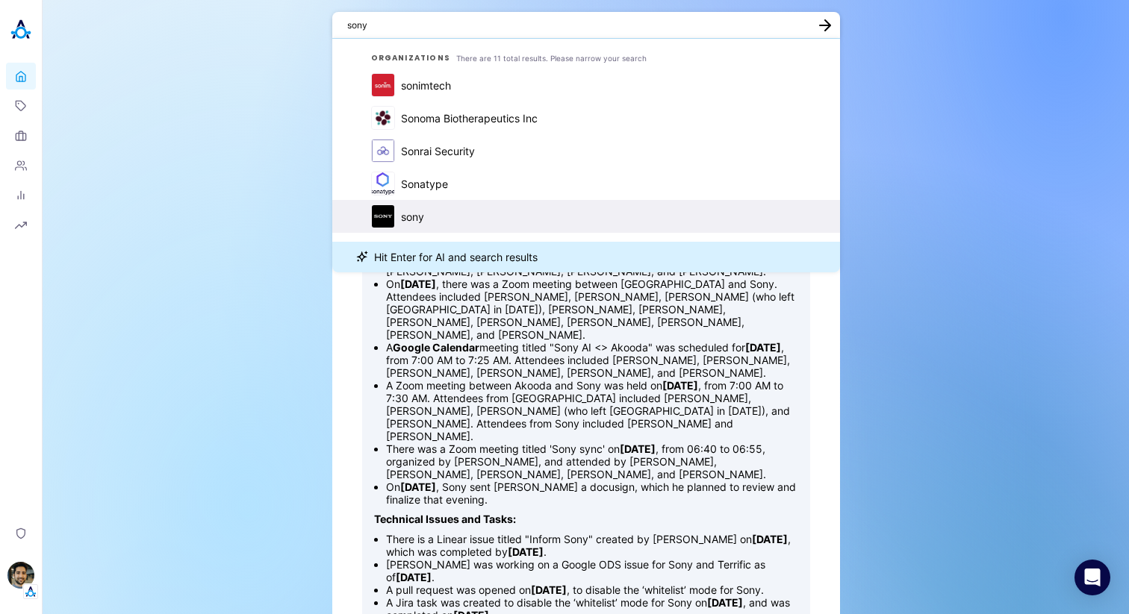
type textarea "sony"
click at [415, 211] on div "sony" at bounding box center [412, 217] width 23 height 13
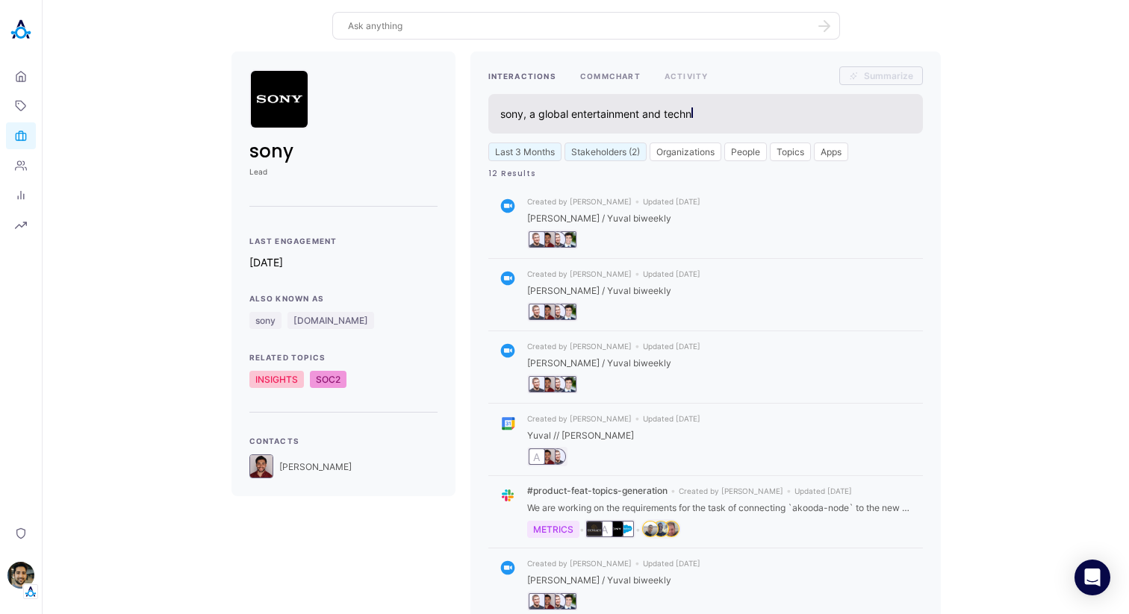
click at [628, 73] on button "COMMCHART" at bounding box center [610, 75] width 60 height 19
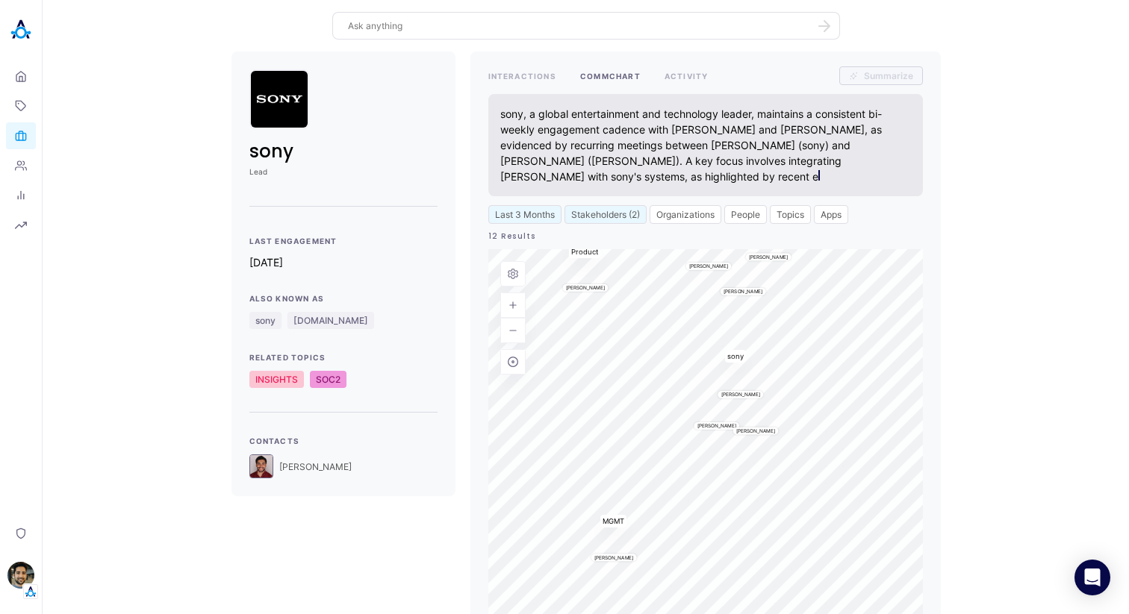
click at [685, 64] on div "INTERACTIONS COMMCHART ACTIVITY Summarize sony, a global entertainment and tech…" at bounding box center [705, 358] width 470 height 612
click at [685, 73] on button "ACTIVITY" at bounding box center [687, 75] width 44 height 19
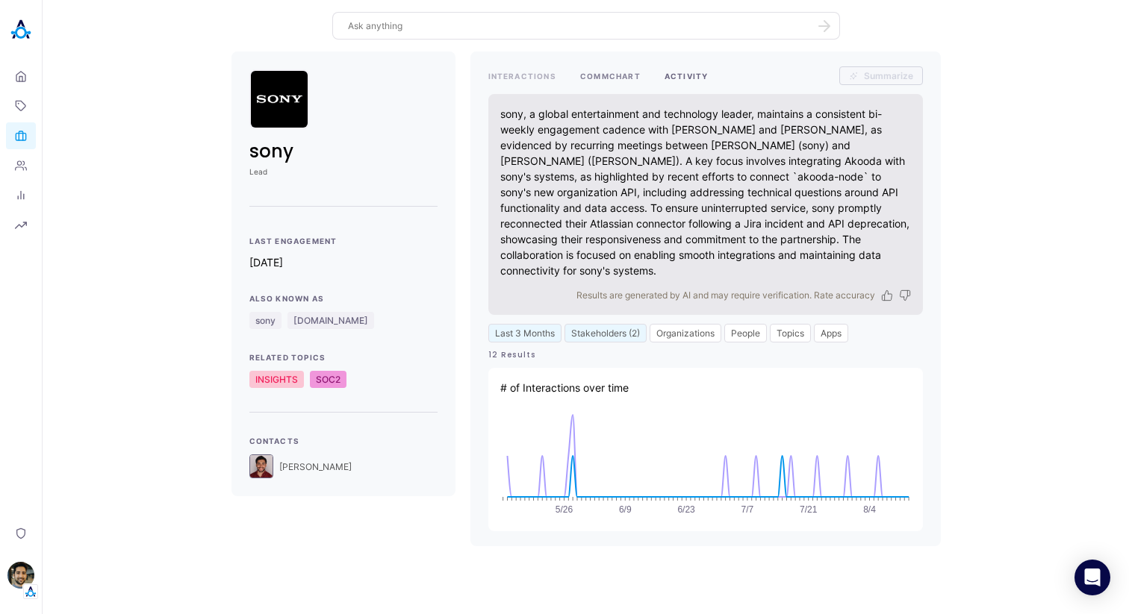
click at [608, 75] on button "COMMCHART" at bounding box center [610, 75] width 60 height 19
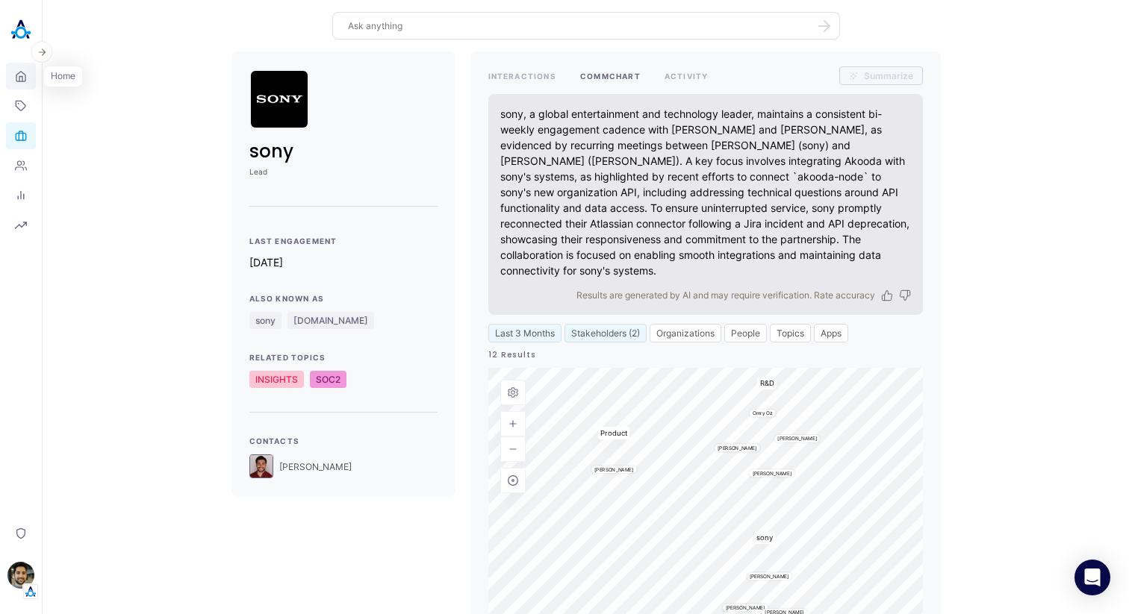
click at [10, 71] on link "Home" at bounding box center [21, 76] width 30 height 27
